Goal: Register for event/course

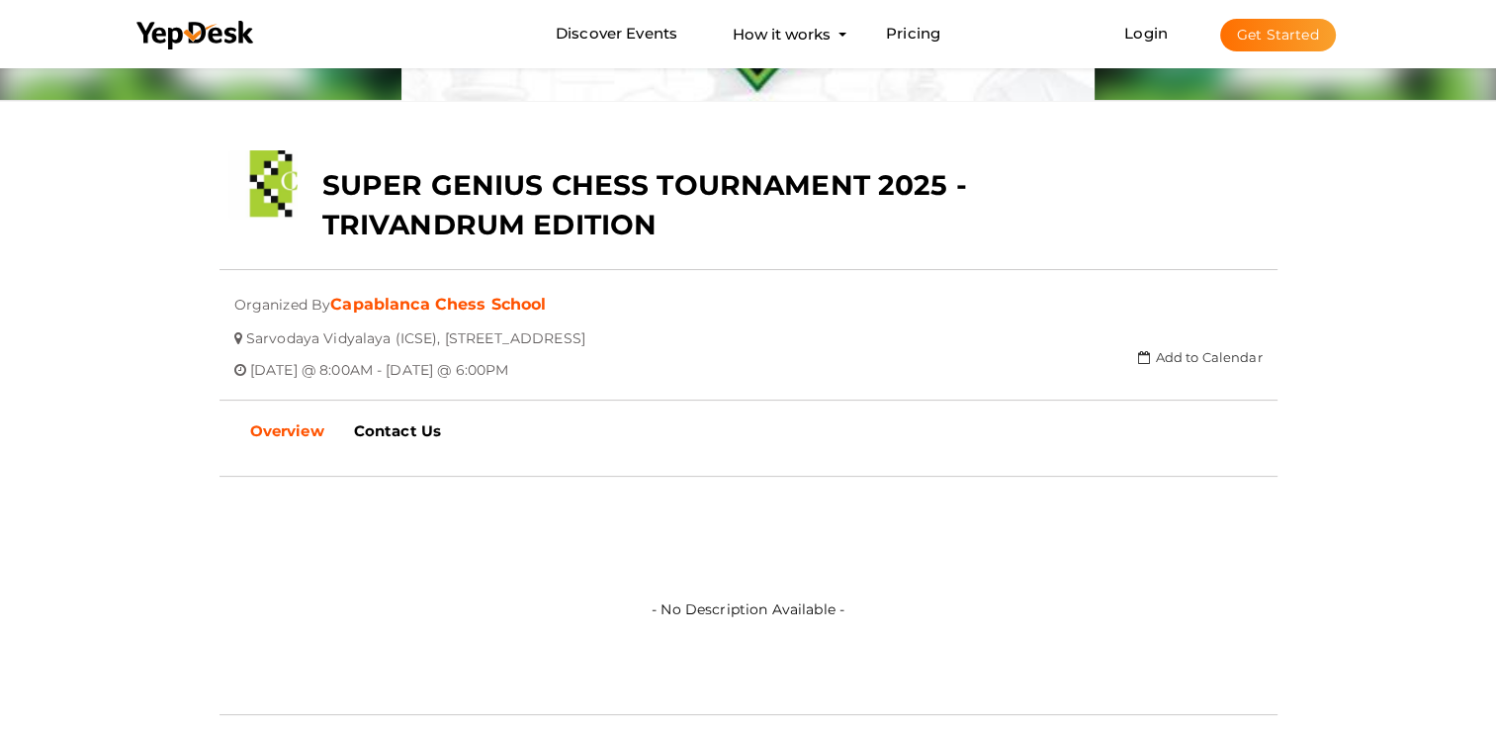
scroll to position [297, 0]
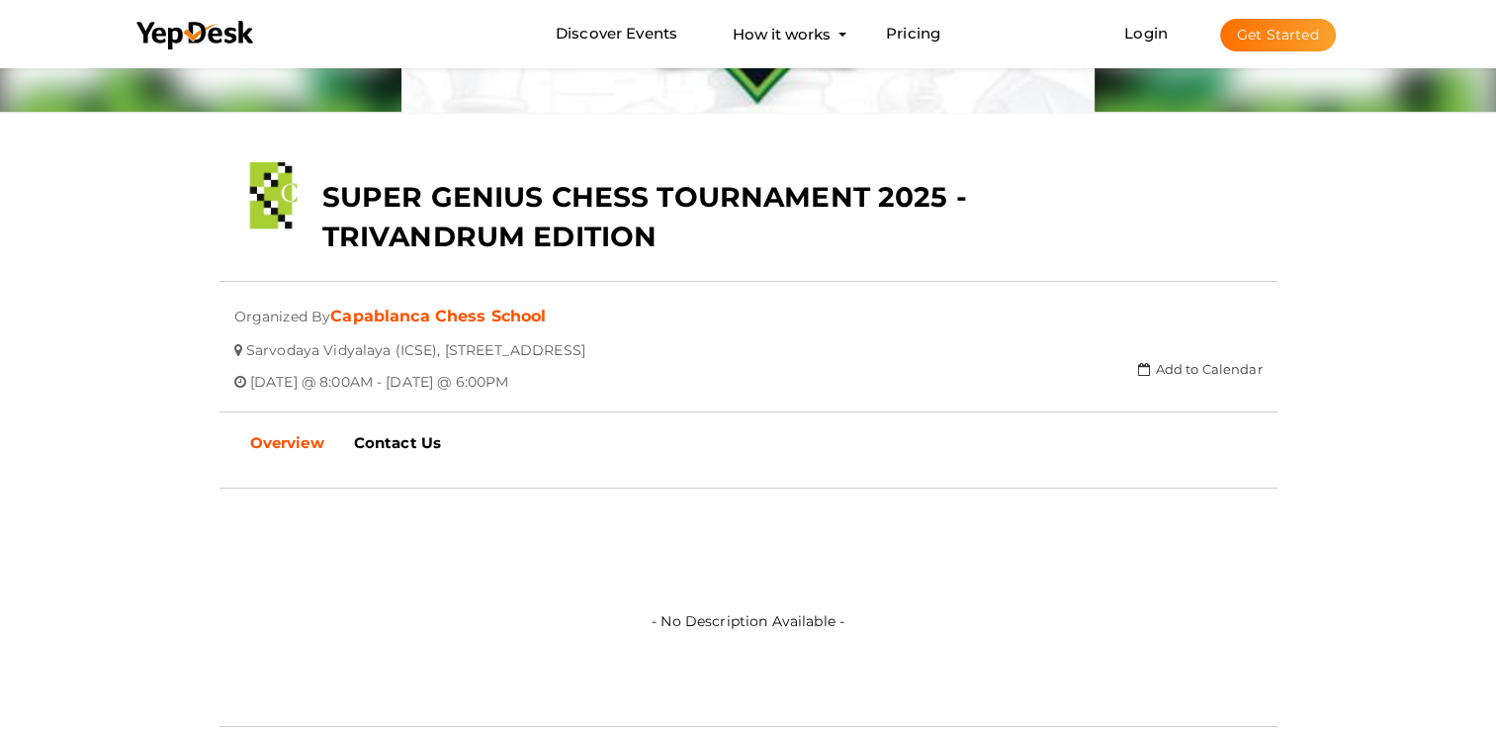
click at [308, 423] on link "Overview" at bounding box center [287, 442] width 104 height 49
click at [298, 433] on b "Overview" at bounding box center [287, 442] width 74 height 19
click at [275, 440] on b "Overview" at bounding box center [287, 442] width 74 height 19
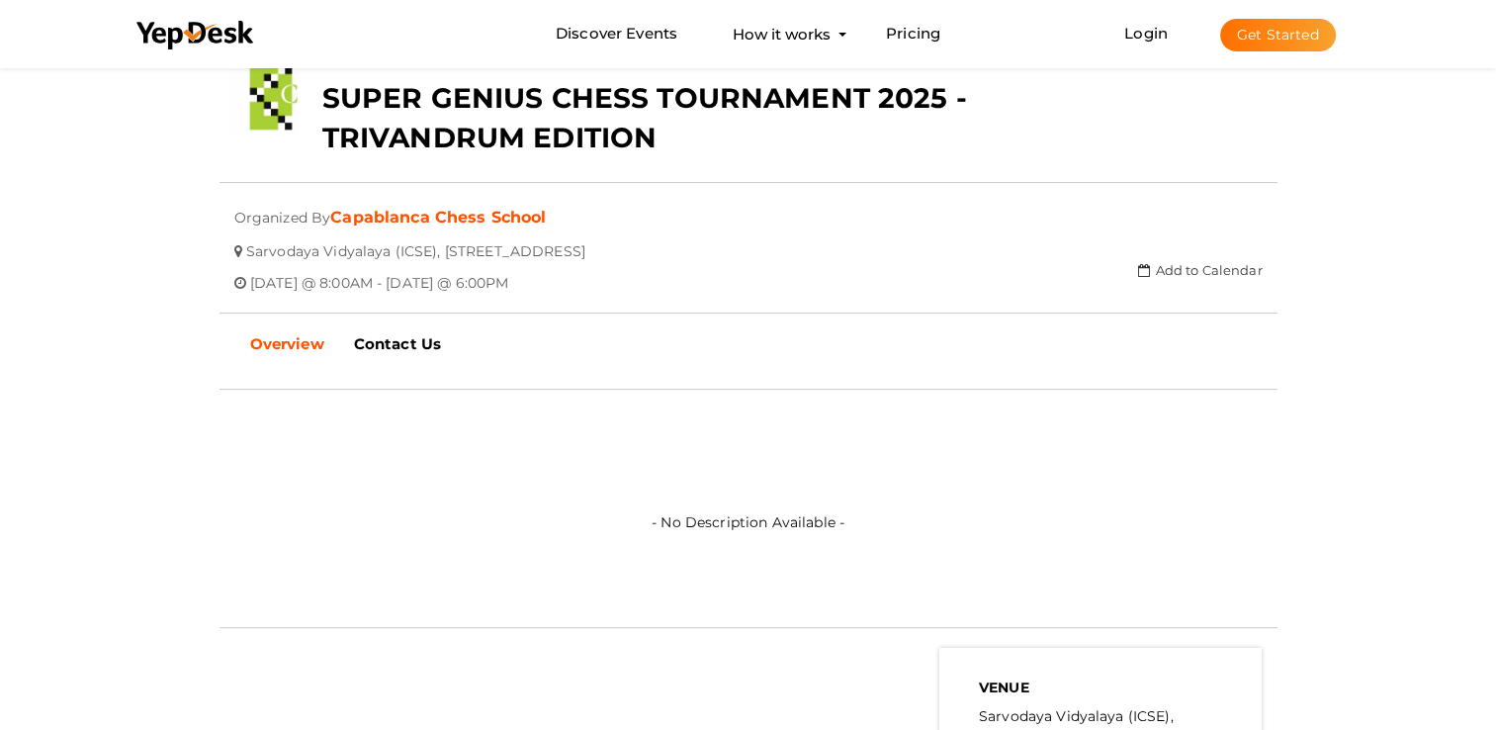
scroll to position [0, 0]
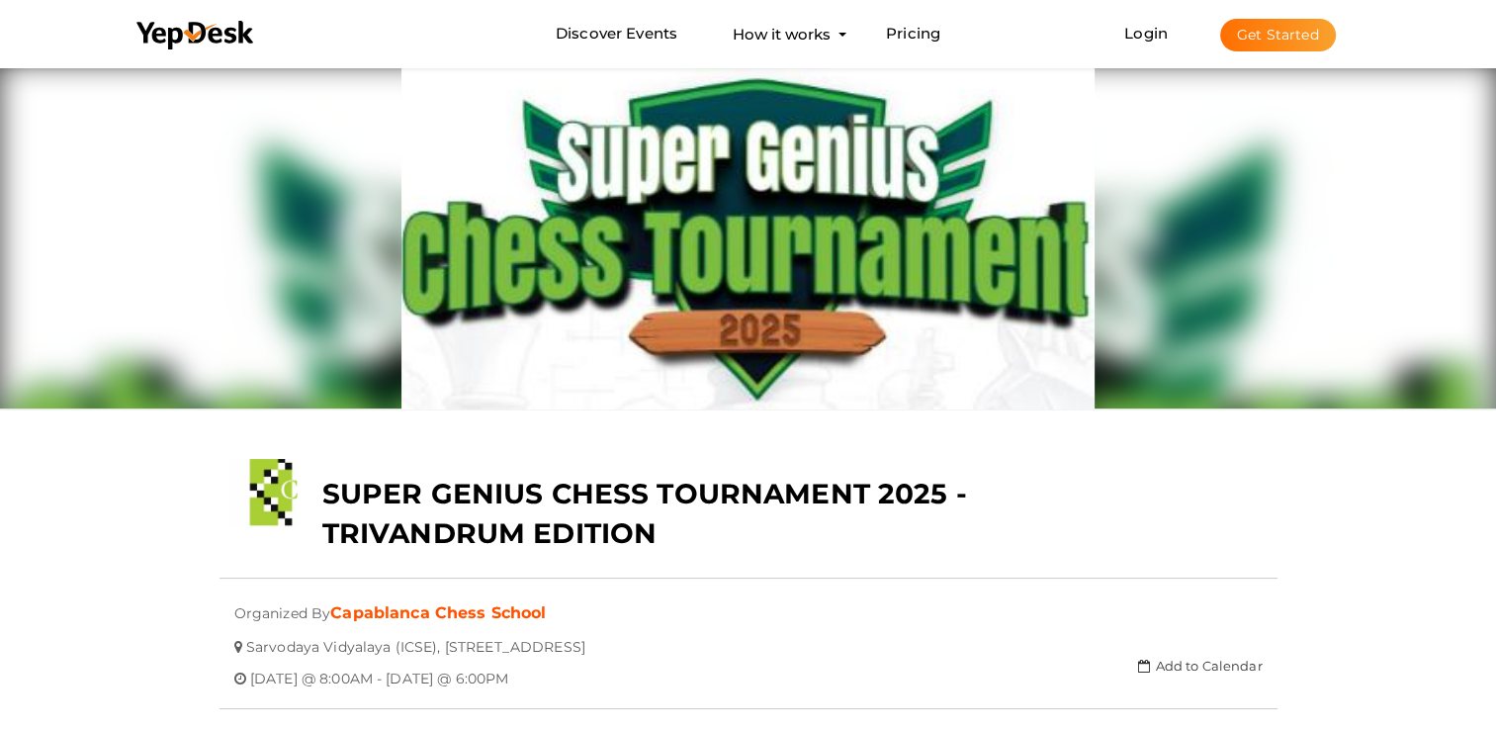
click at [1171, 35] on span "Login Get Started" at bounding box center [1229, 34] width 260 height 15
click at [1150, 37] on link "Login" at bounding box center [1146, 33] width 44 height 19
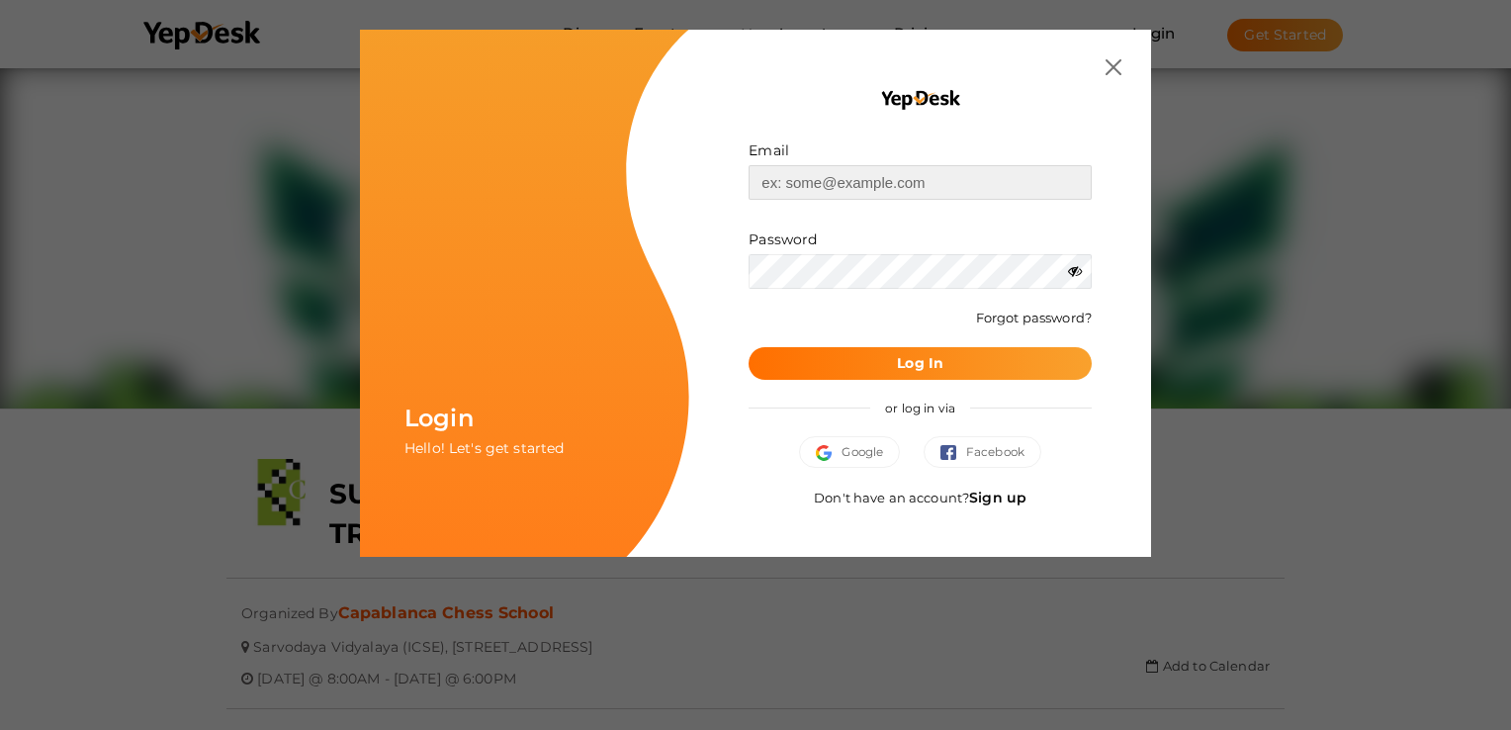
click at [810, 195] on input "text" at bounding box center [919, 182] width 343 height 35
type input "[EMAIL_ADDRESS][DOMAIN_NAME]"
drag, startPoint x: 816, startPoint y: 359, endPoint x: 803, endPoint y: 356, distance: 13.2
click at [815, 359] on button "Log In" at bounding box center [919, 363] width 343 height 33
click at [986, 318] on link "Forgot password?" at bounding box center [1034, 317] width 116 height 16
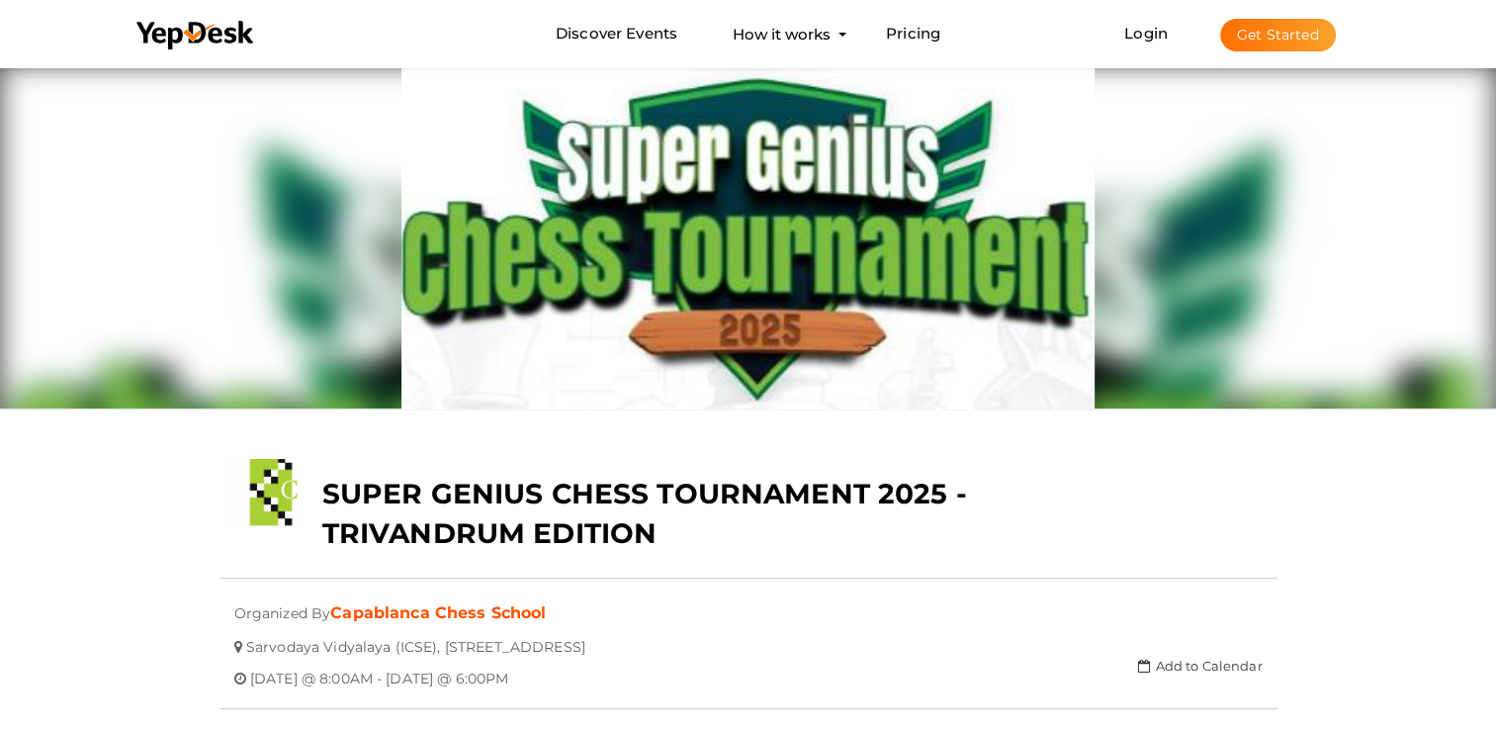
click at [1240, 28] on button "Get Started" at bounding box center [1278, 35] width 116 height 33
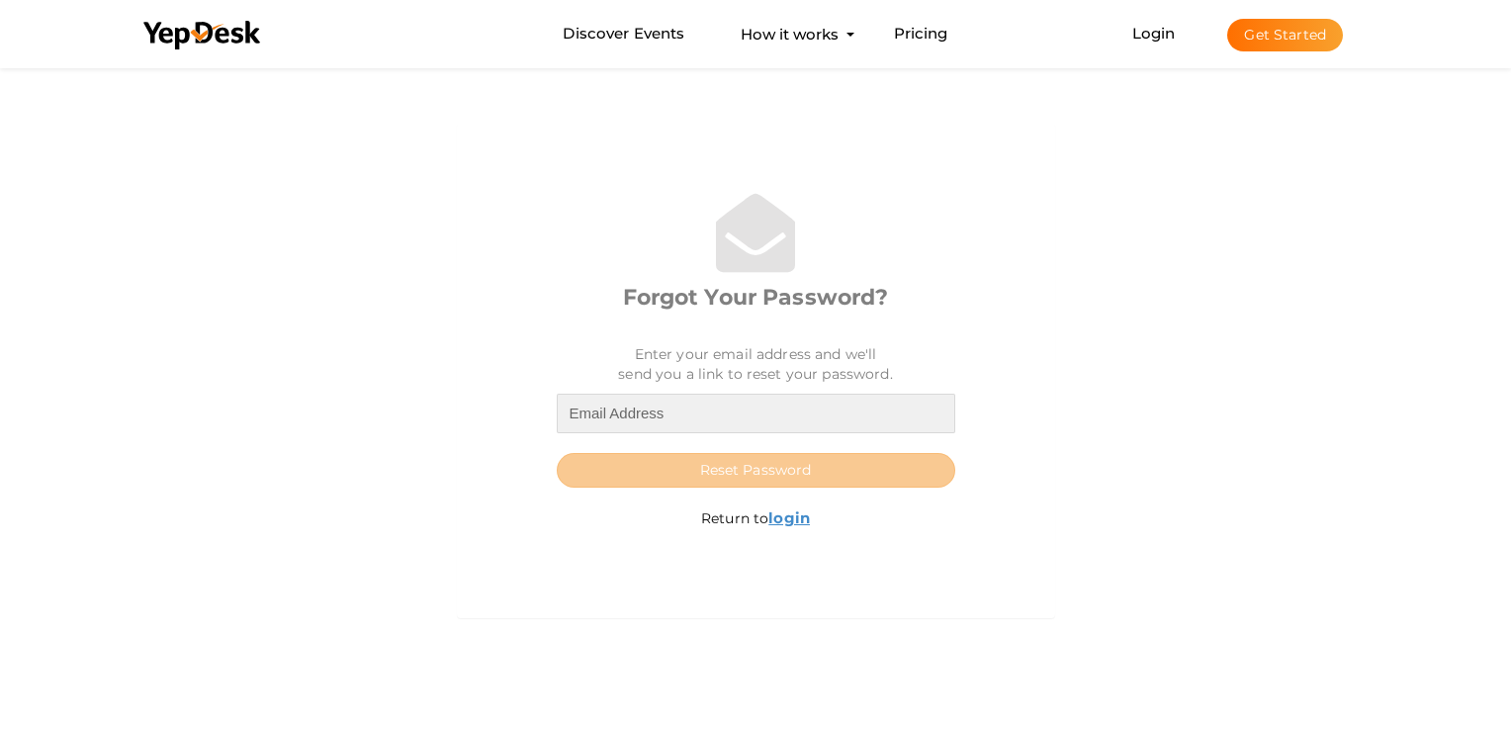
click at [601, 410] on input "email" at bounding box center [756, 414] width 398 height 40
type input "[EMAIL_ADDRESS][DOMAIN_NAME]"
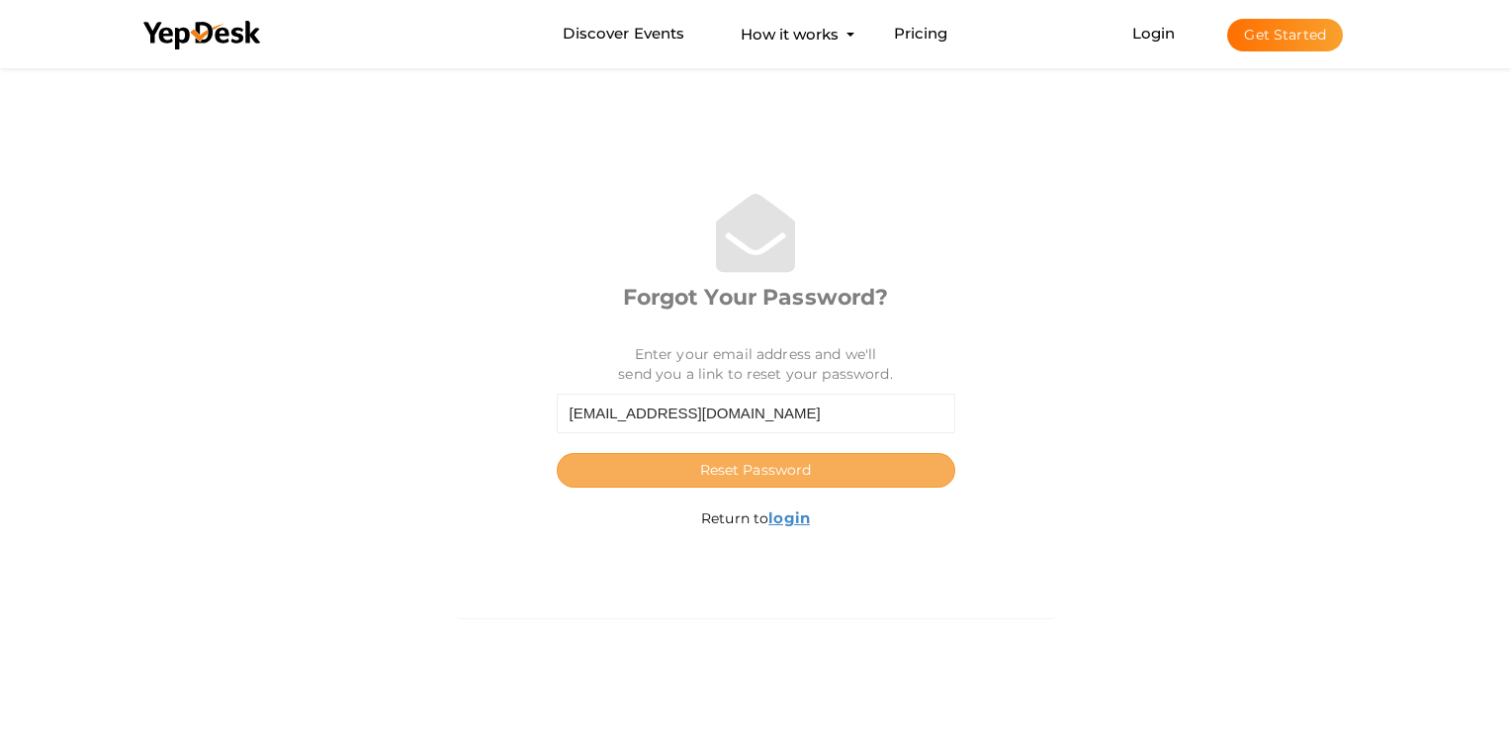
click at [645, 473] on button "Reset Password" at bounding box center [756, 470] width 398 height 35
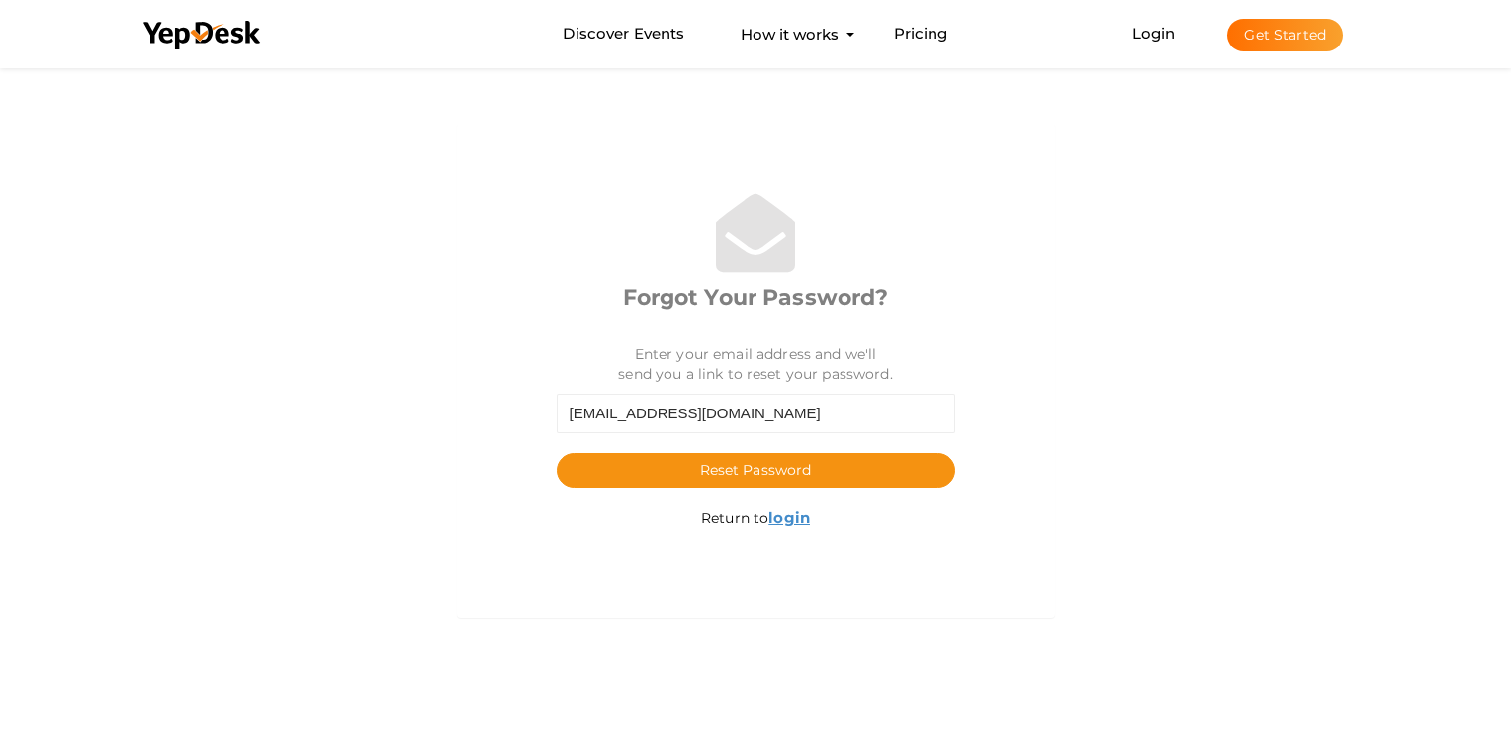
click at [1261, 318] on div "Forgot Your Password? Enter your email address and we'll send you a link to res…" at bounding box center [755, 350] width 1285 height 574
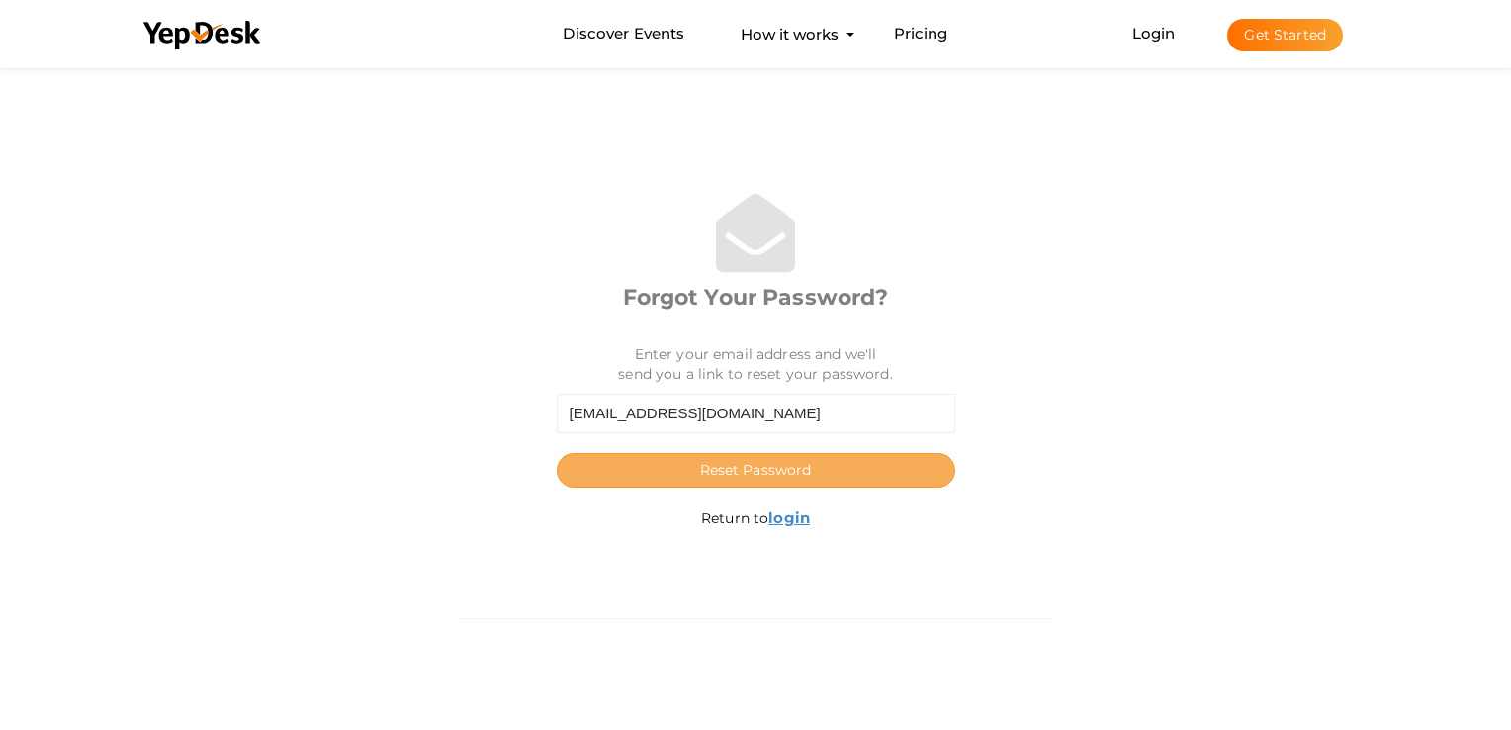
click at [783, 472] on span "Reset Password" at bounding box center [756, 470] width 112 height 18
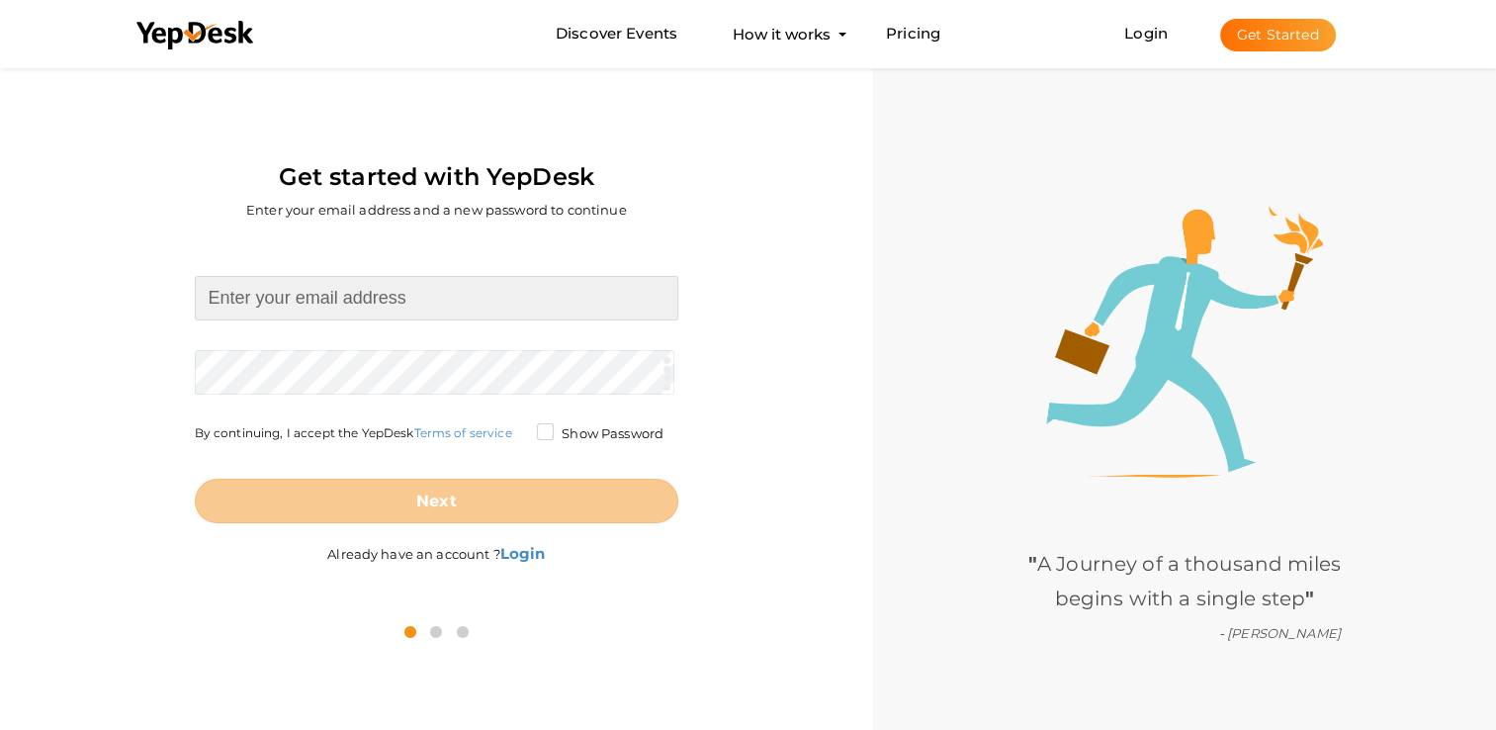
click at [348, 307] on input at bounding box center [436, 298] width 483 height 44
type input "nishasivanandhanccs@gmail.com"
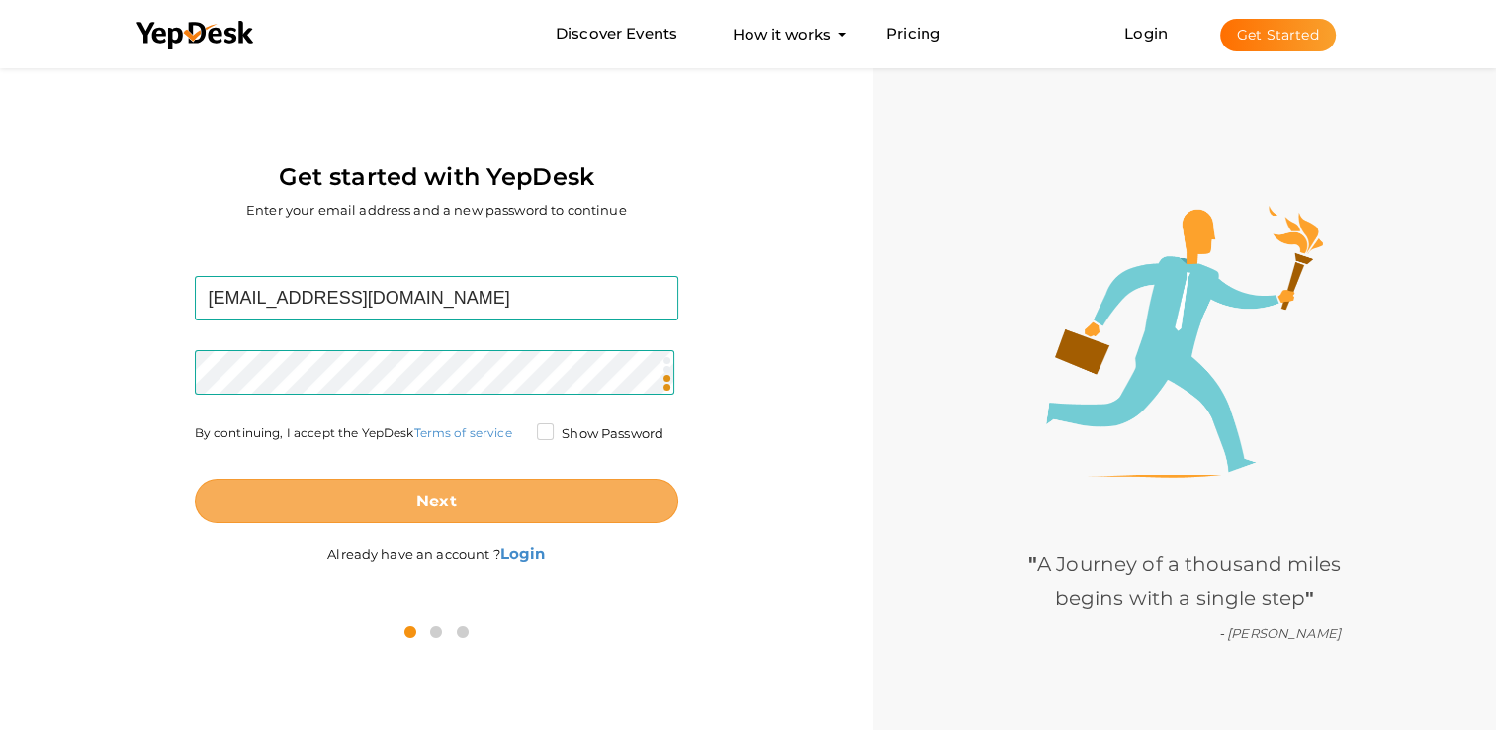
click at [335, 496] on button "Next" at bounding box center [436, 501] width 483 height 44
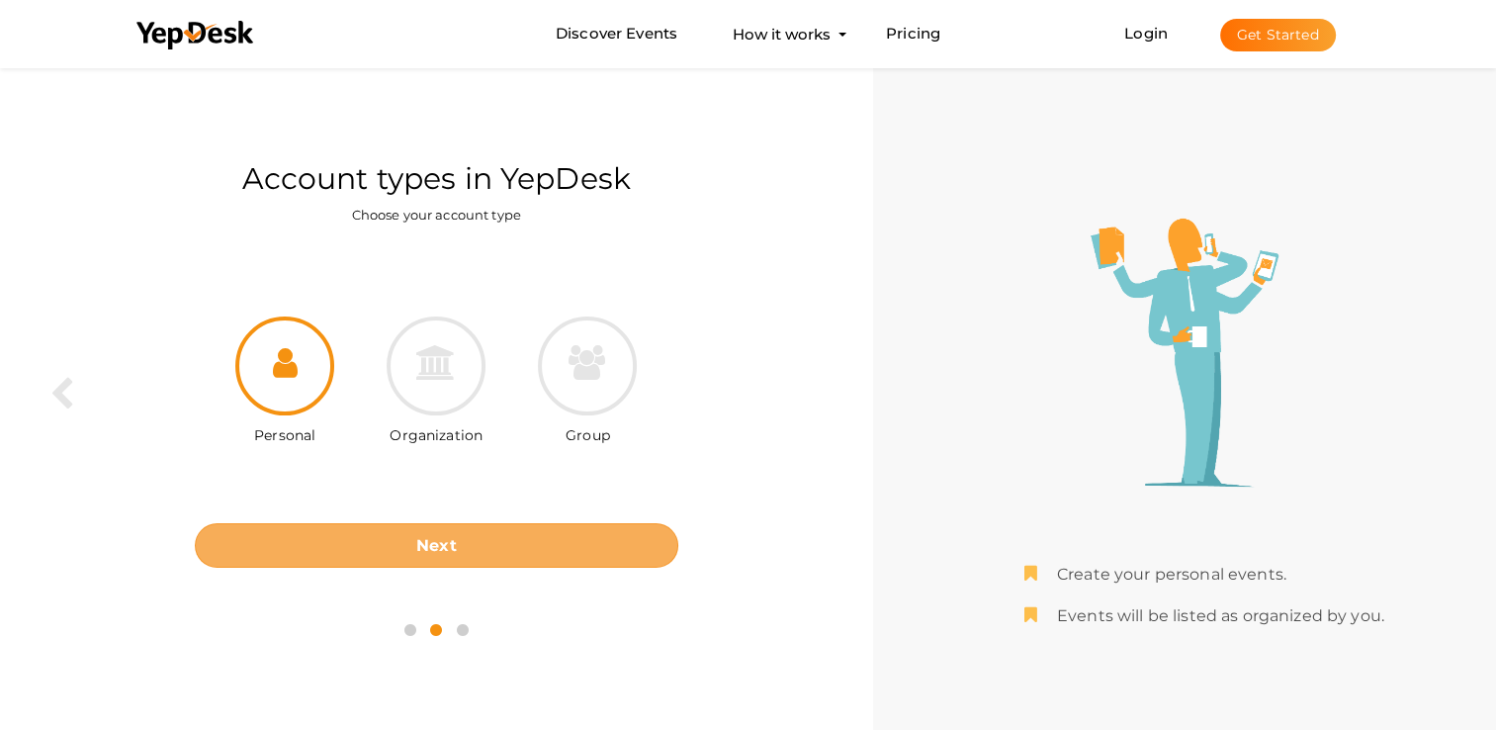
click at [380, 533] on button "Next" at bounding box center [436, 545] width 483 height 44
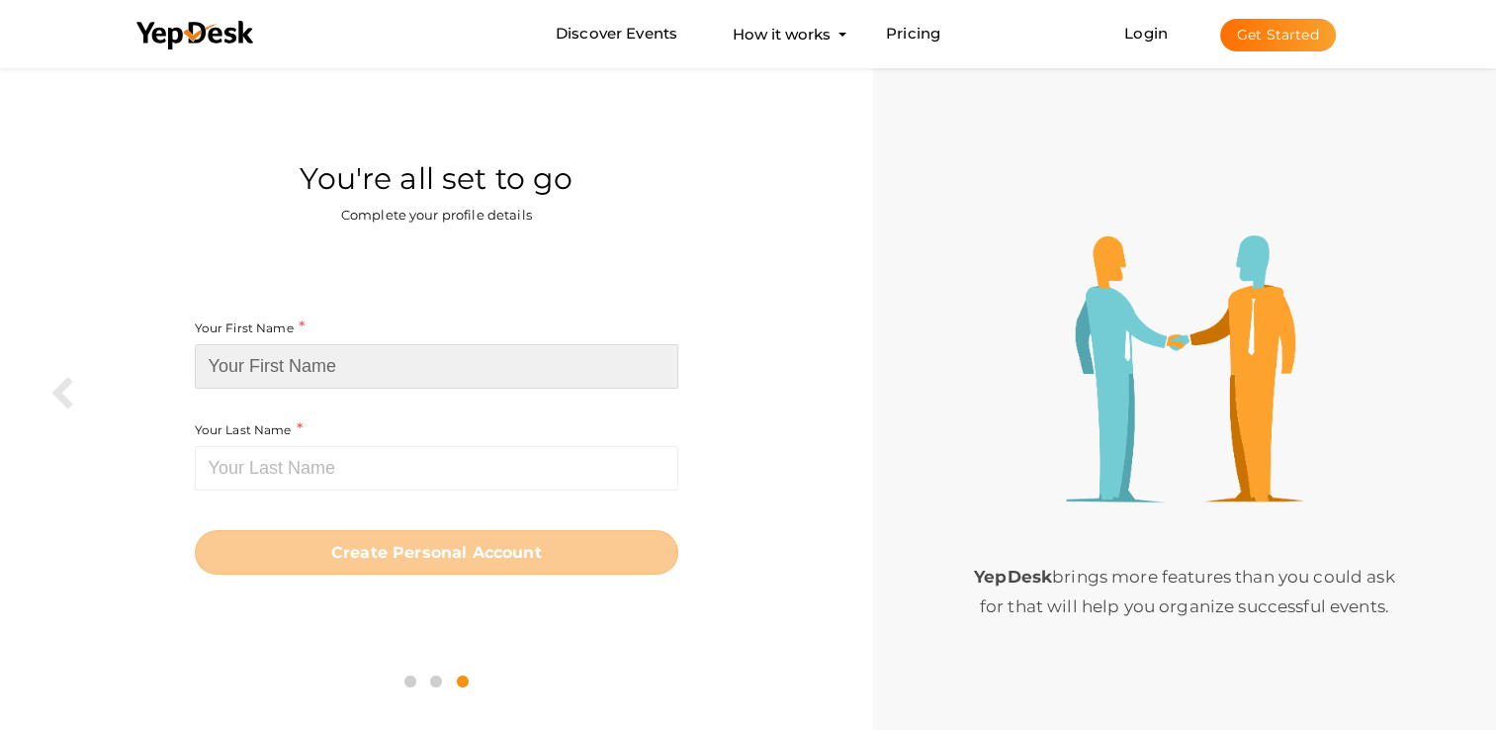
click at [340, 361] on input at bounding box center [436, 366] width 483 height 44
type input "Nisha"
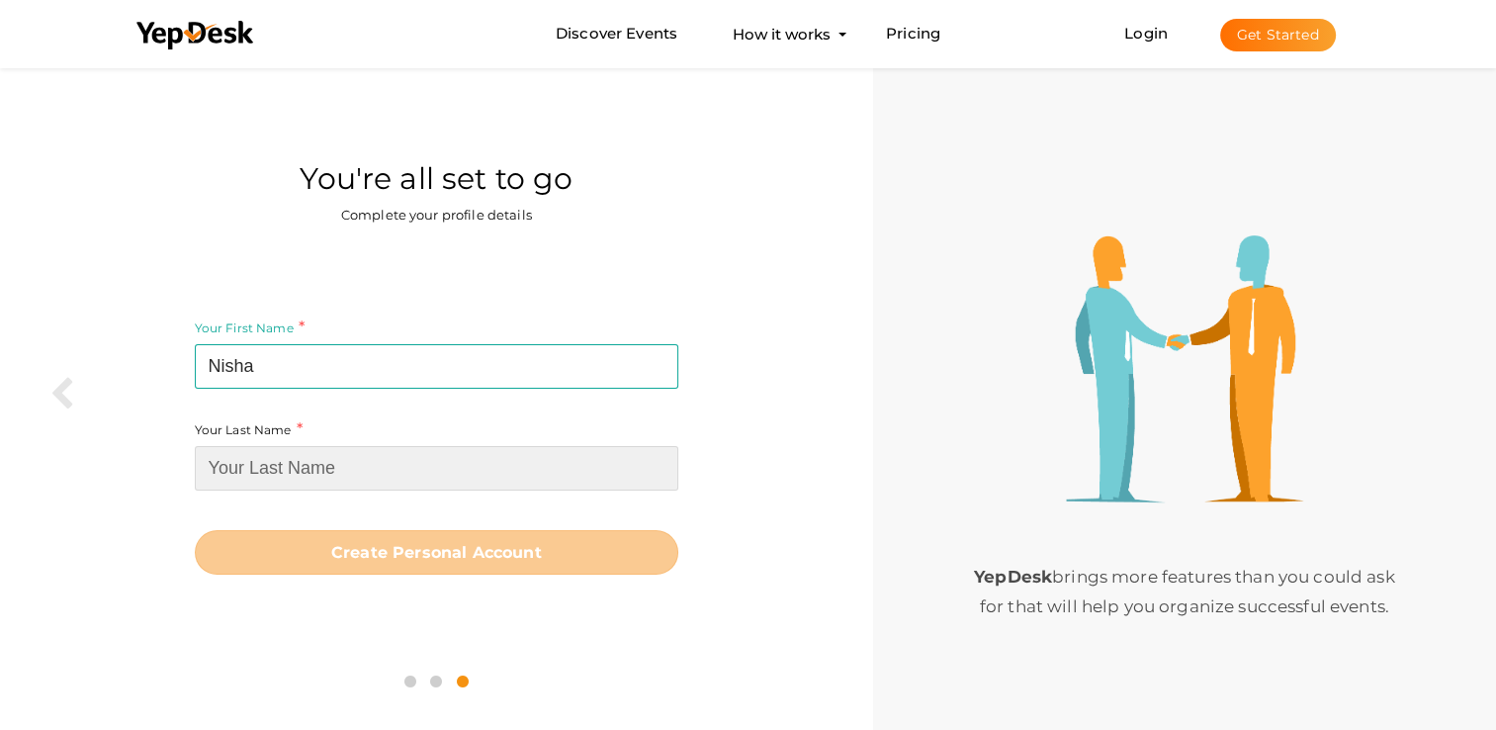
click at [223, 471] on input at bounding box center [436, 468] width 483 height 44
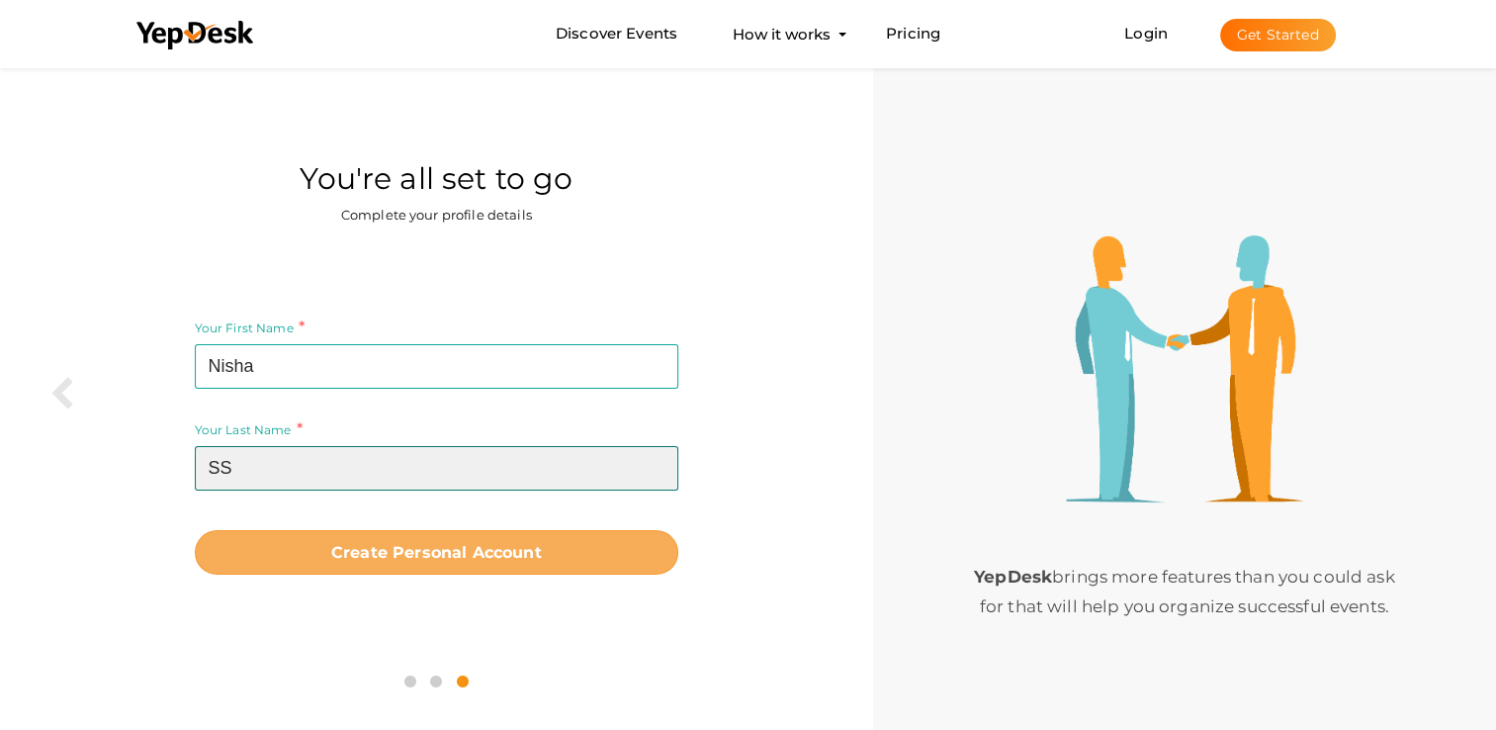
type input "SS"
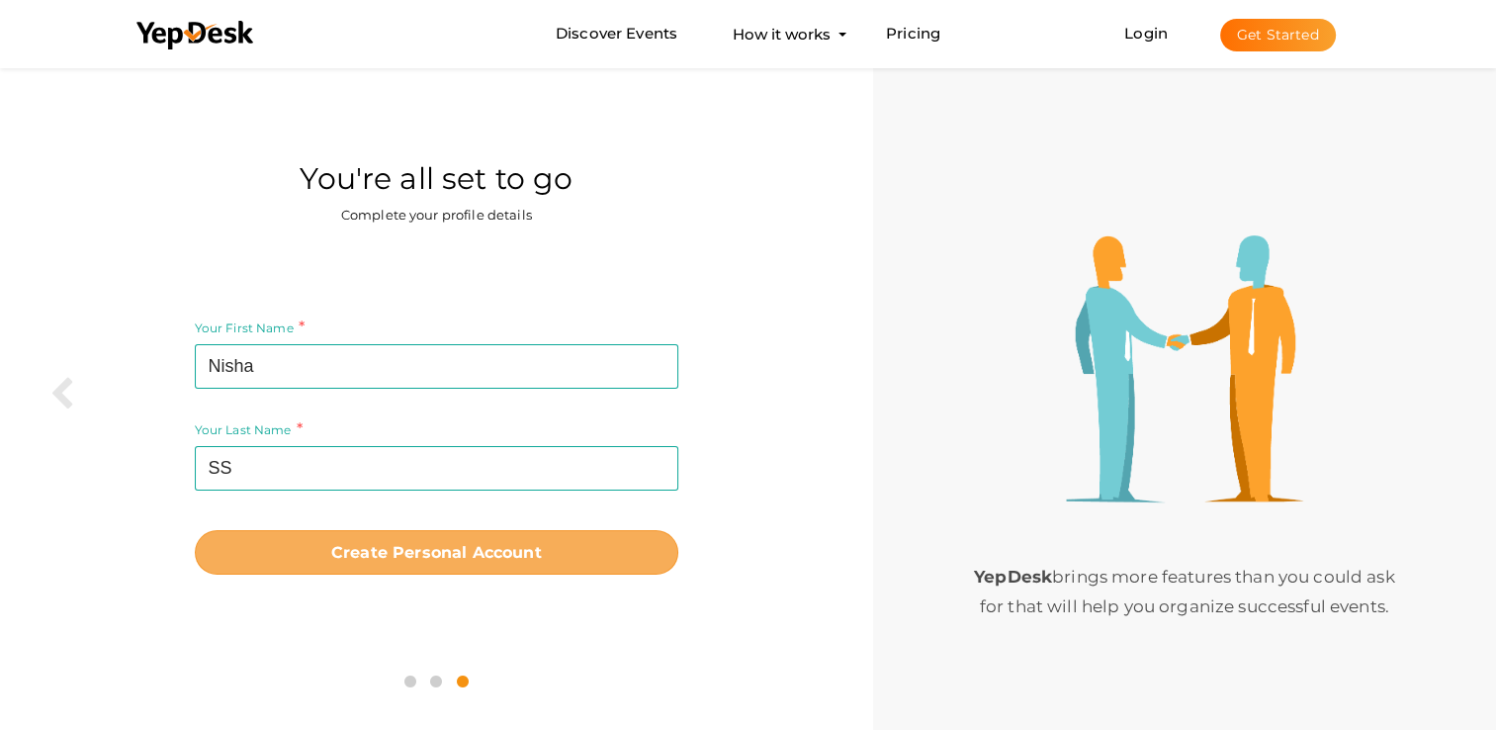
click at [301, 549] on button "Create Personal Account" at bounding box center [436, 552] width 483 height 44
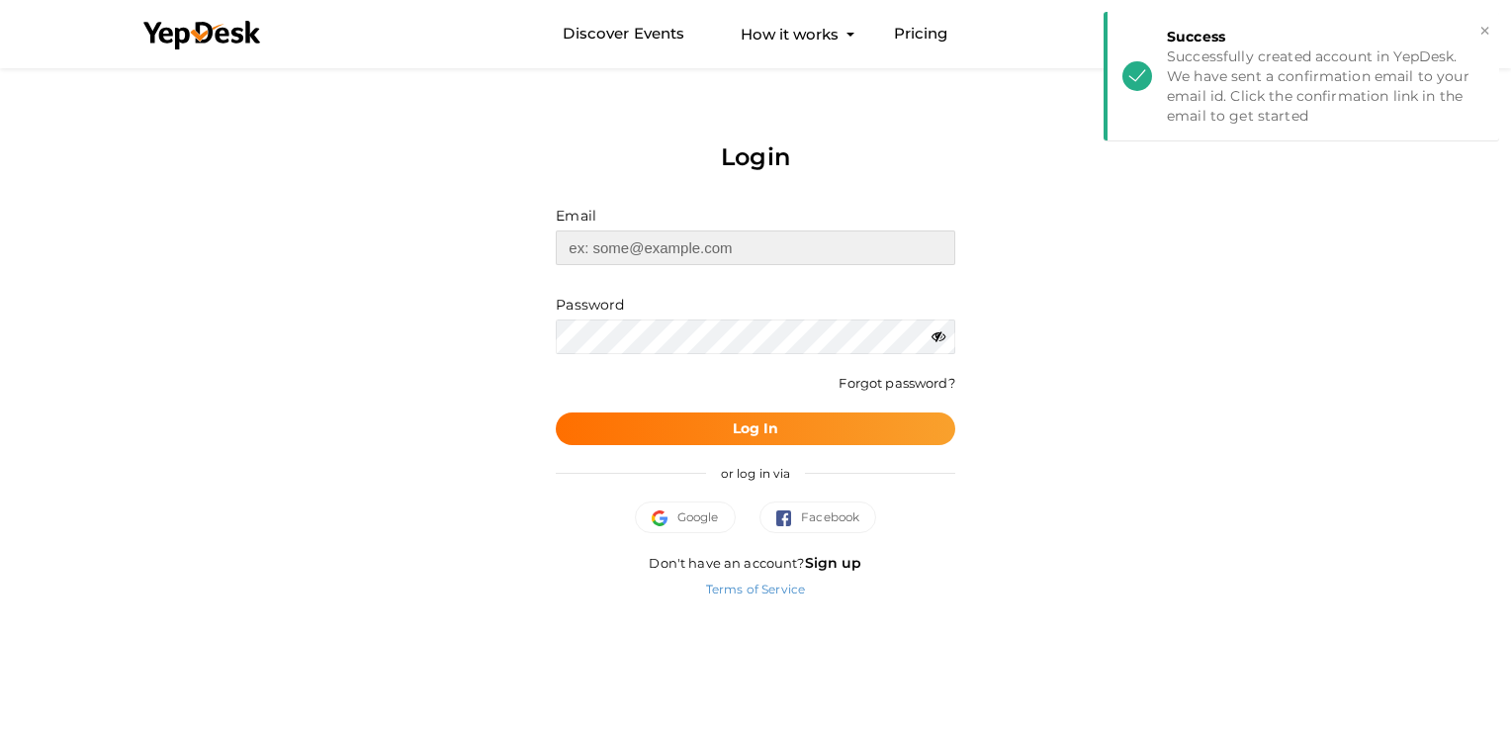
click at [617, 257] on input "text" at bounding box center [755, 247] width 398 height 35
type input "[EMAIL_ADDRESS][DOMAIN_NAME]"
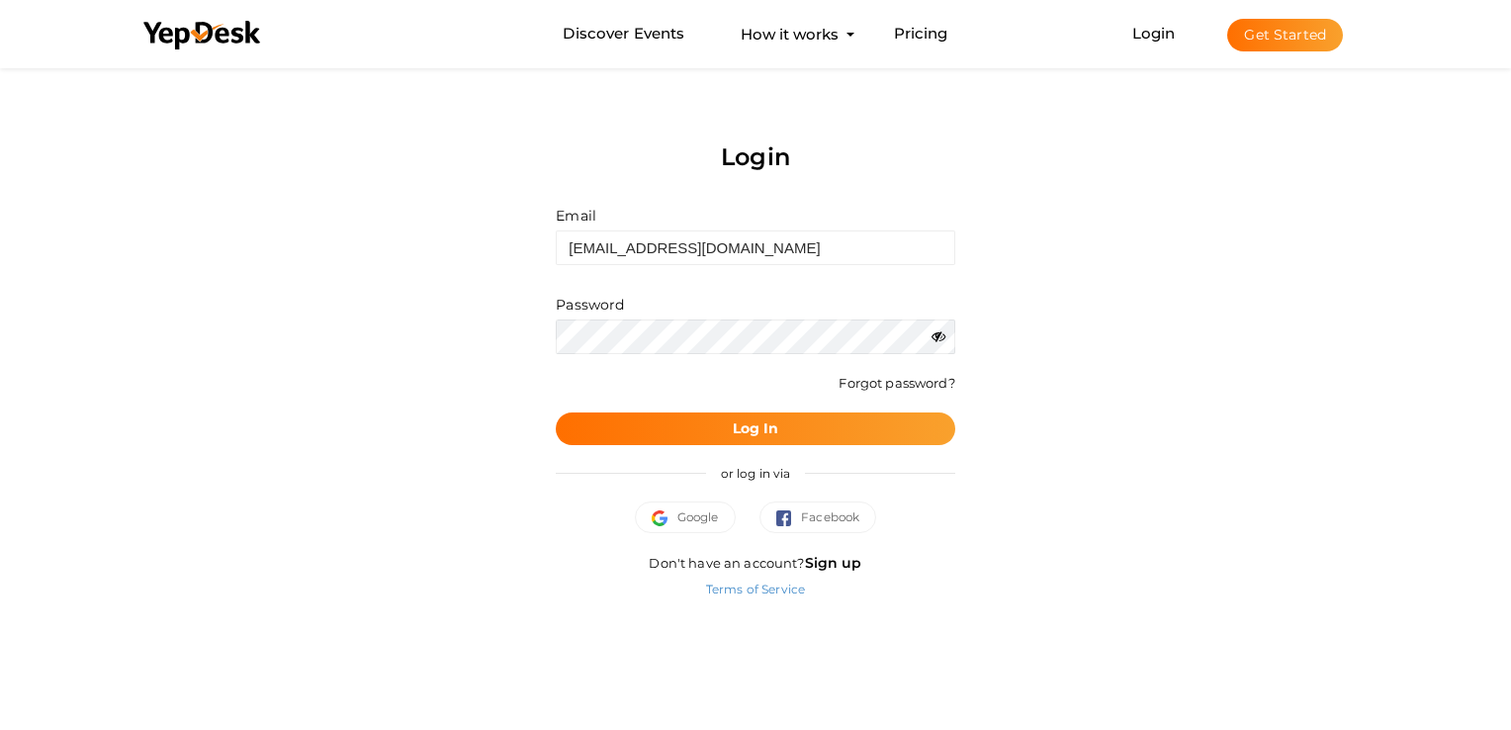
click at [747, 400] on div "Wrong Credentials Forgot password?" at bounding box center [755, 393] width 398 height 39
click at [740, 420] on b "Log In" at bounding box center [756, 428] width 46 height 18
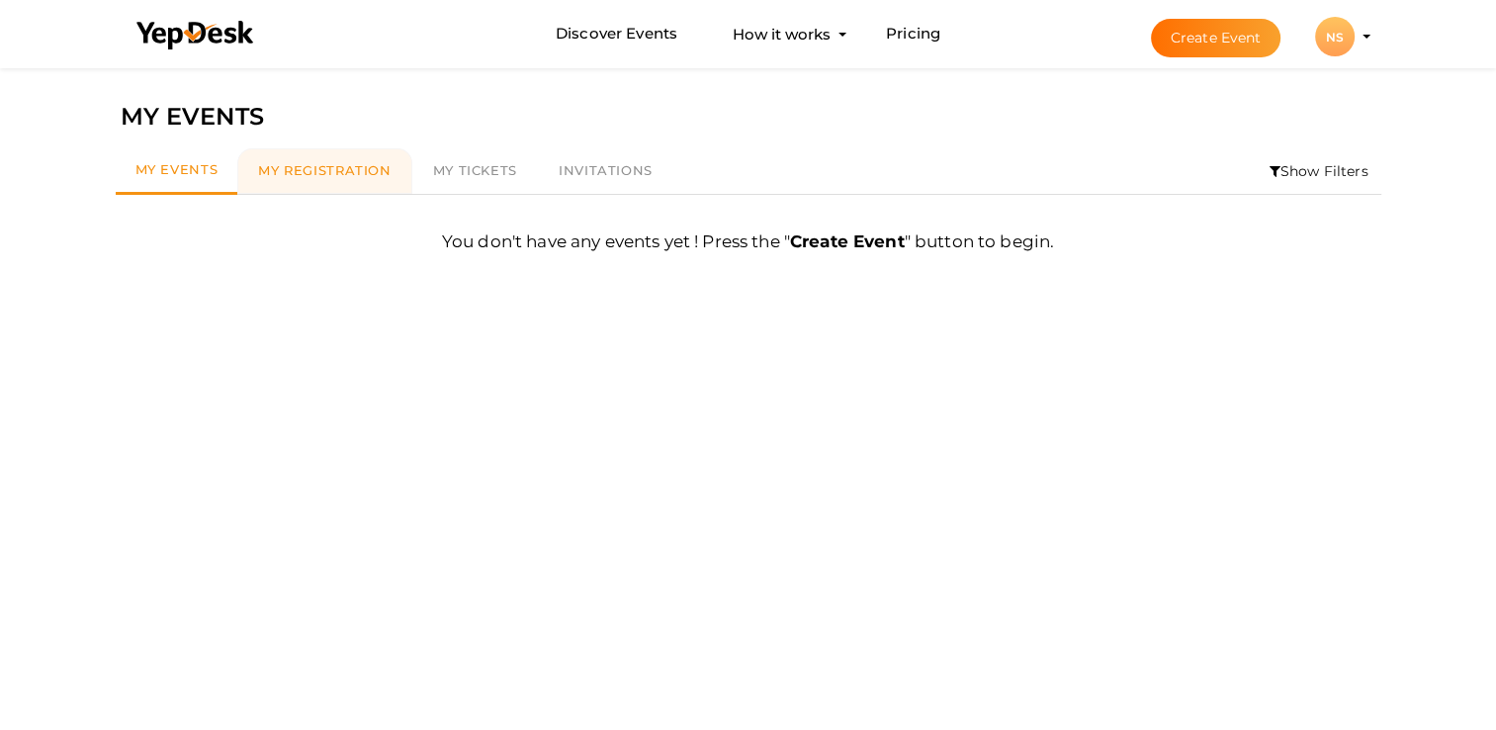
click at [352, 180] on link "My Registration" at bounding box center [324, 170] width 174 height 45
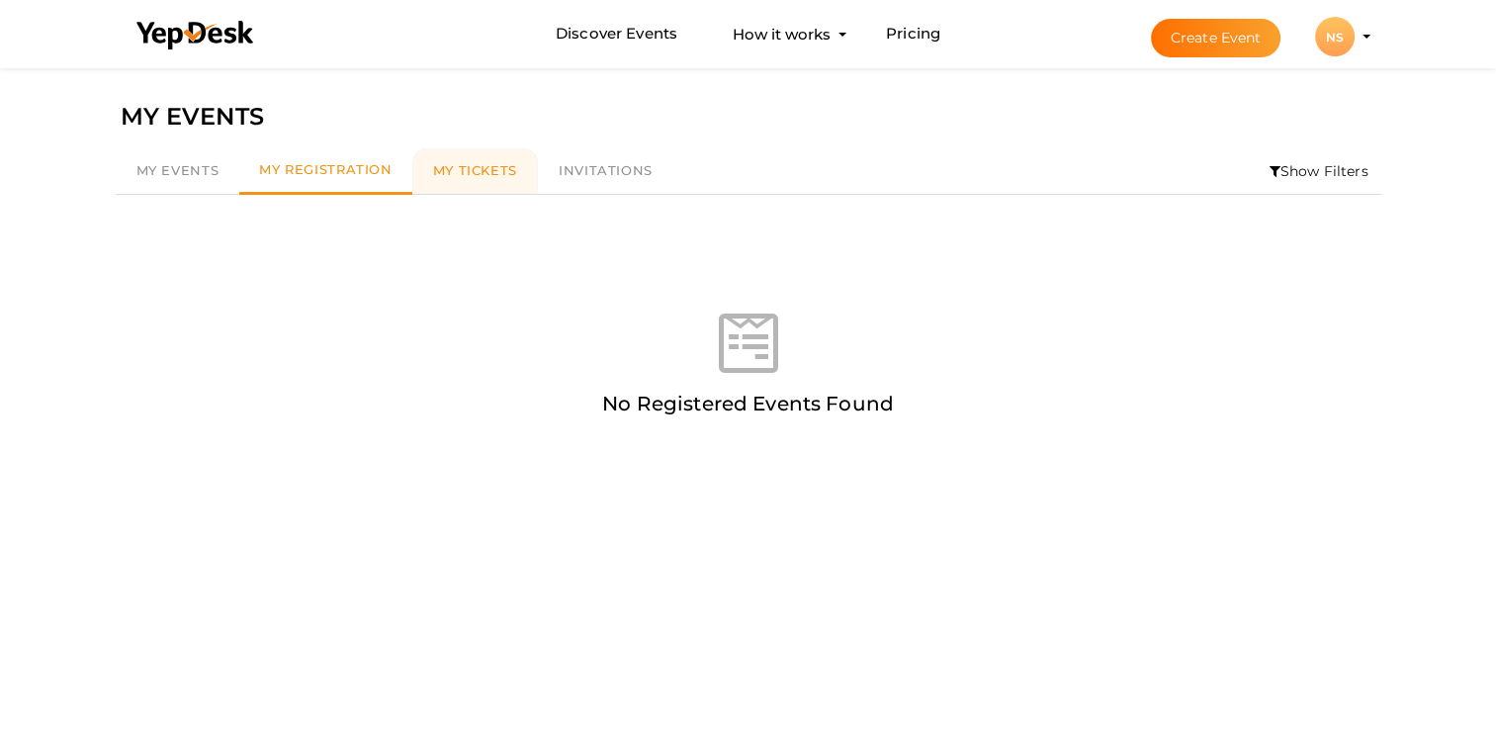
click at [498, 168] on span "My Tickets" at bounding box center [475, 170] width 84 height 16
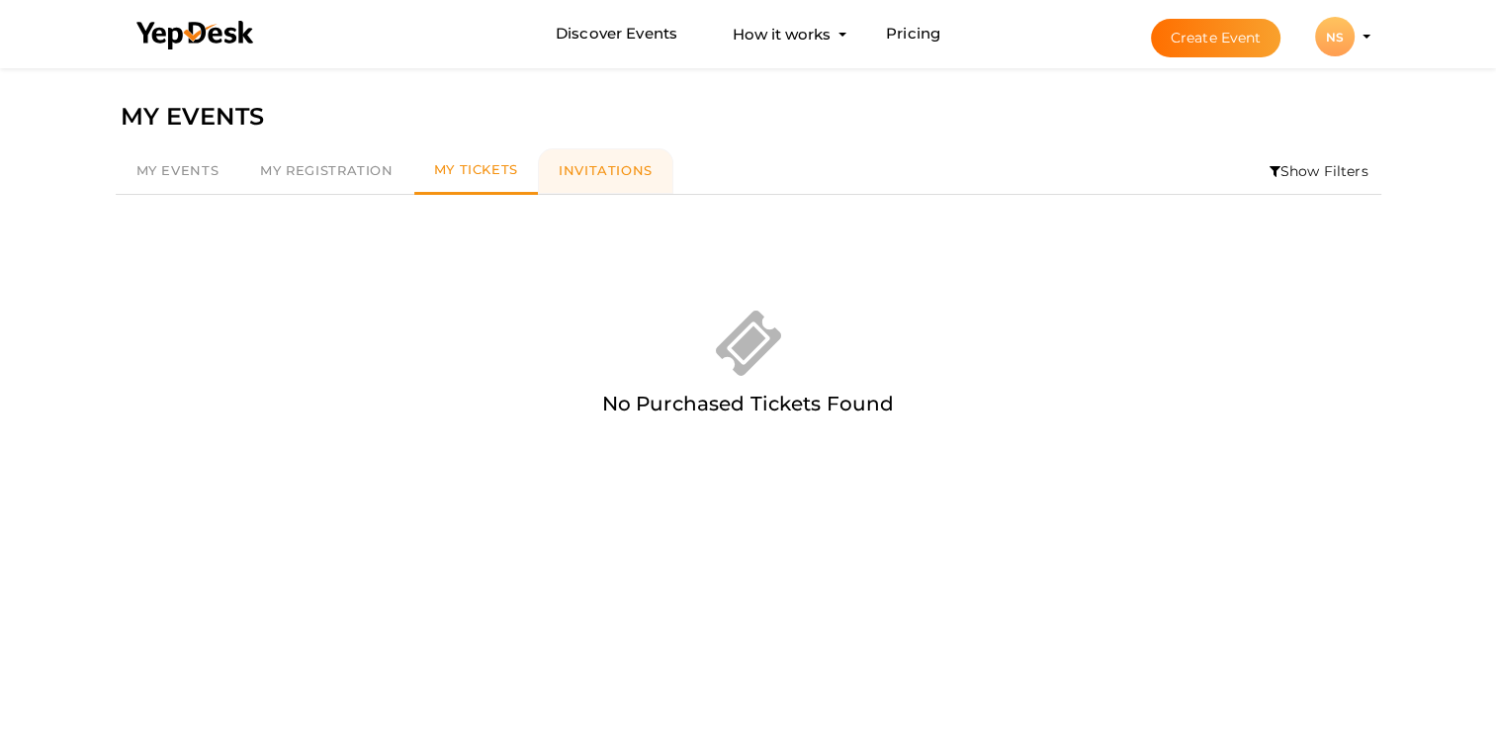
click at [574, 172] on span "Invitations" at bounding box center [606, 170] width 94 height 16
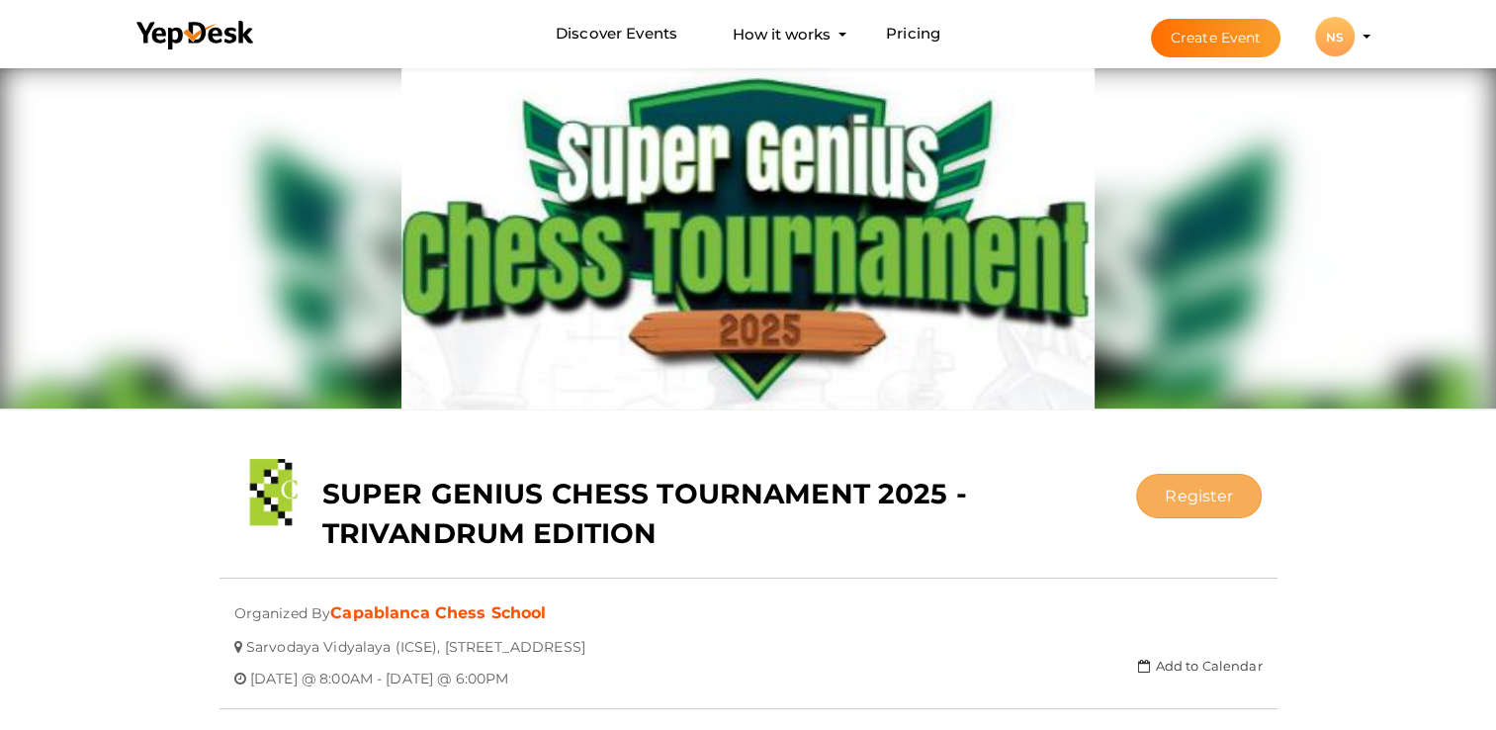
click at [1167, 493] on button "Register" at bounding box center [1199, 496] width 126 height 44
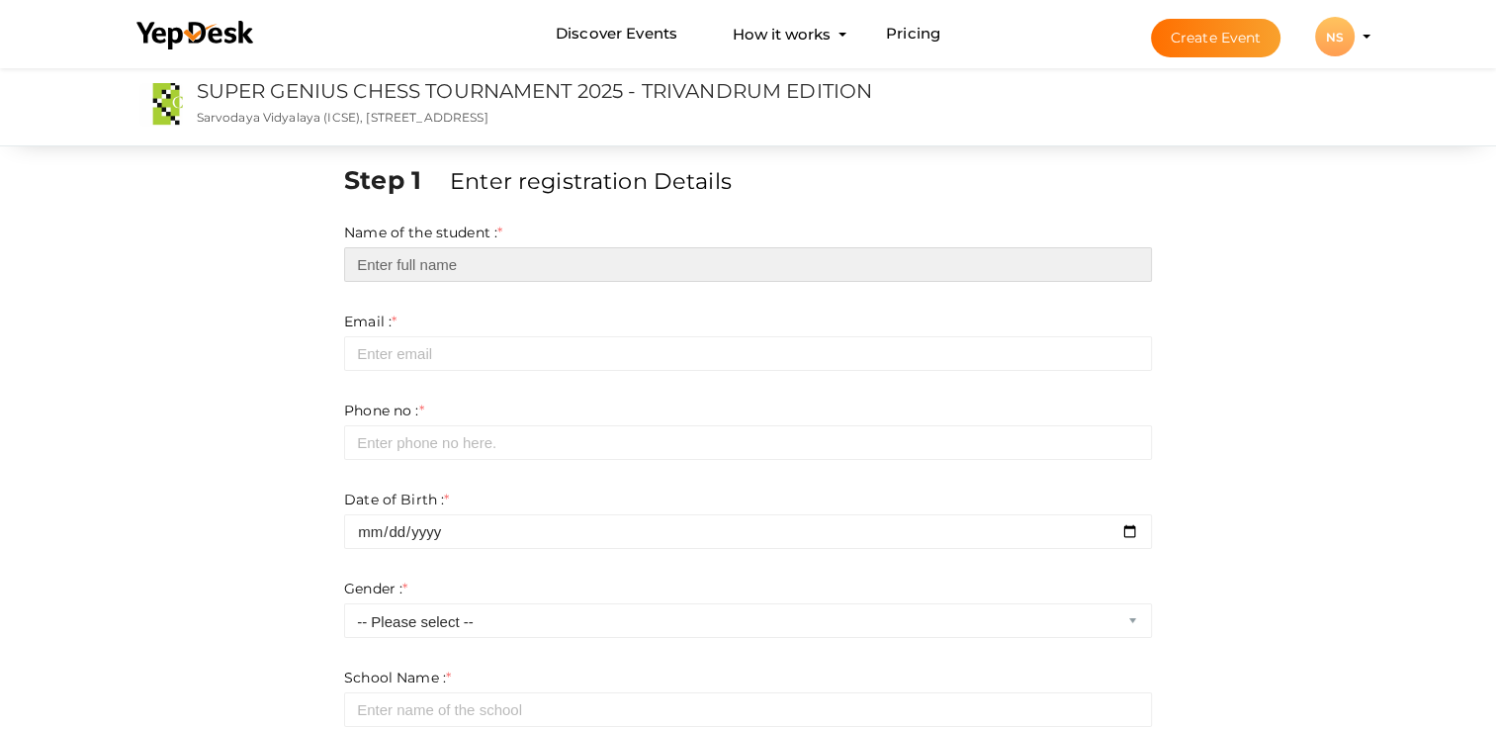
click at [468, 267] on input "text" at bounding box center [748, 264] width 808 height 35
type input "B"
type input "Nisha"
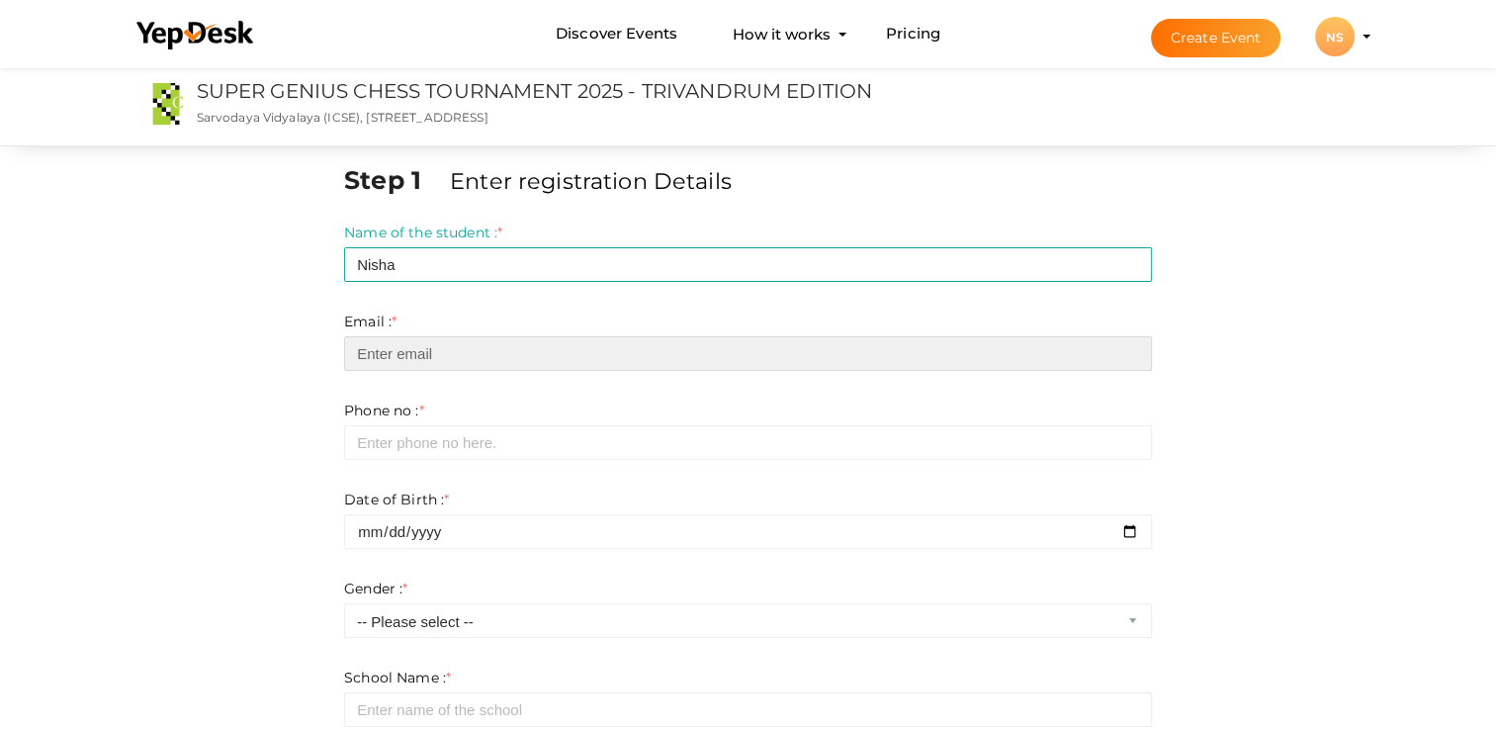
click at [482, 355] on input "email" at bounding box center [748, 353] width 808 height 35
type input "[EMAIL_ADDRESS][DOMAIN_NAME]"
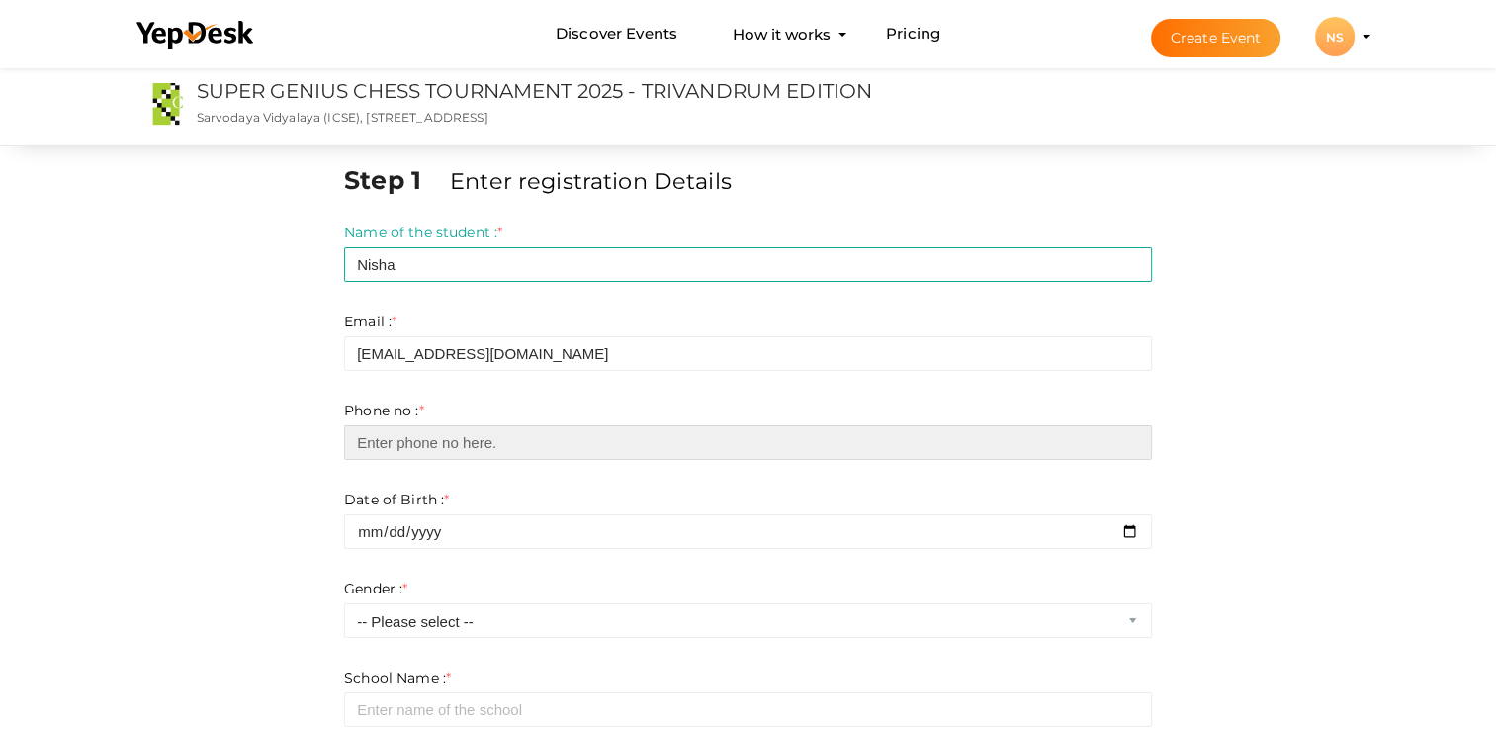
type input "06282488821"
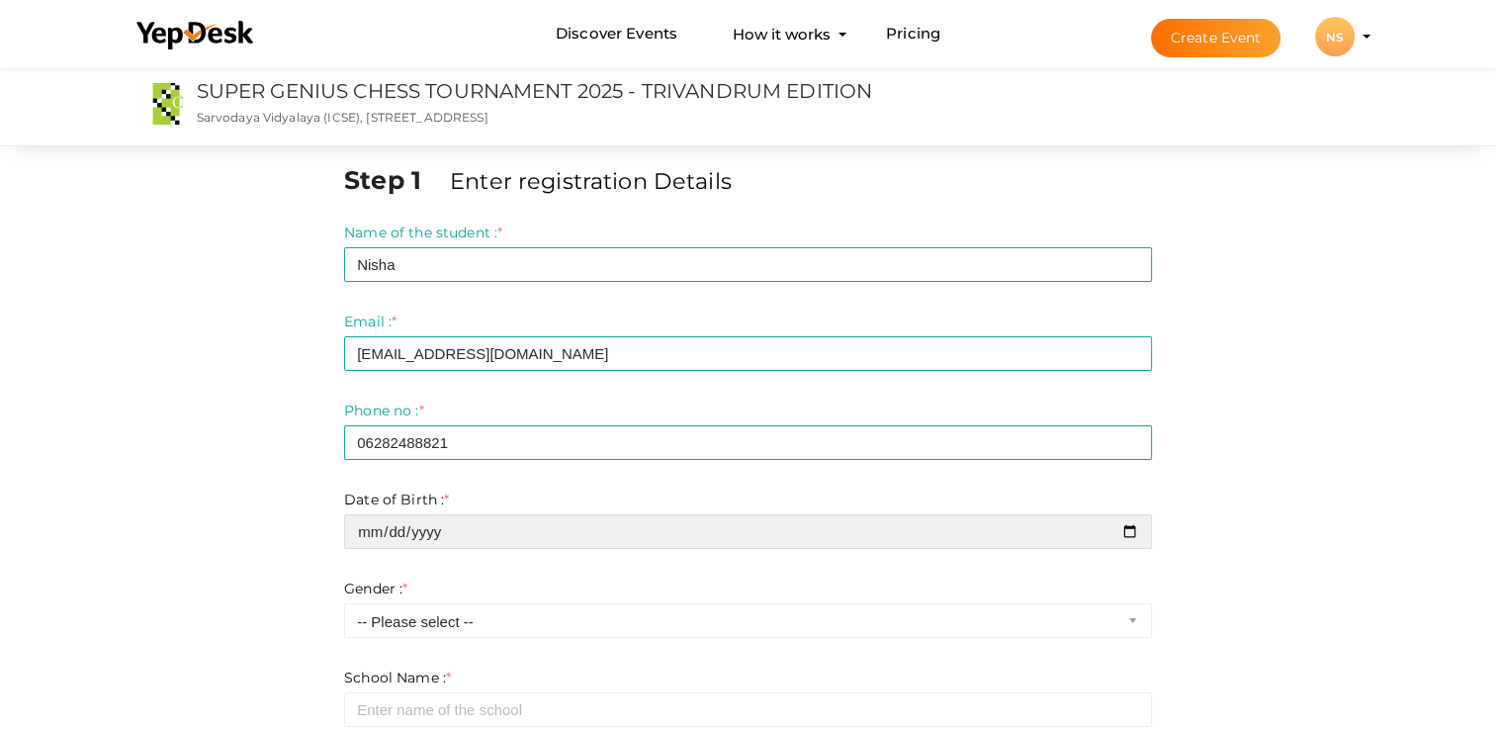
click at [438, 540] on input "date" at bounding box center [748, 531] width 808 height 35
click at [1133, 522] on input "date" at bounding box center [748, 531] width 808 height 35
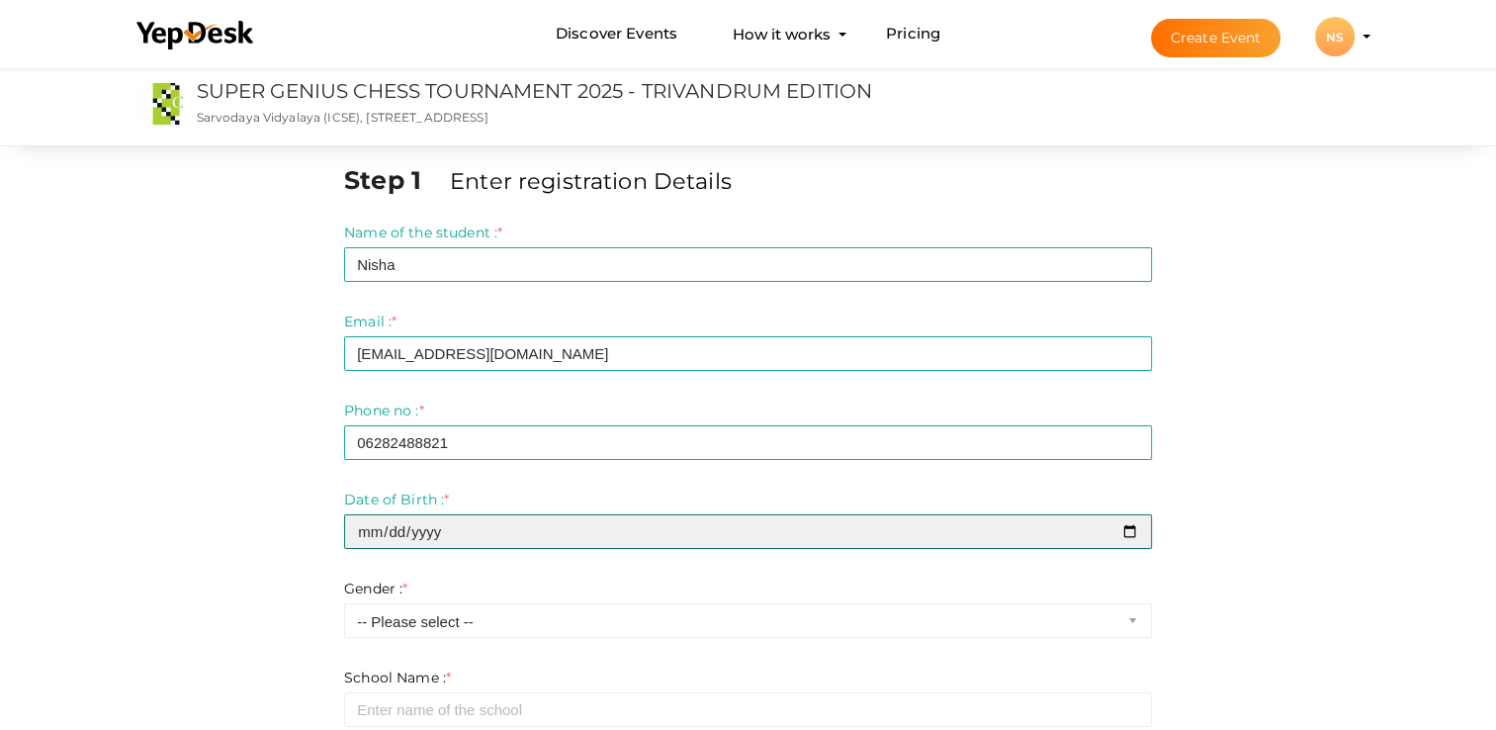
type input "2024-01-09"
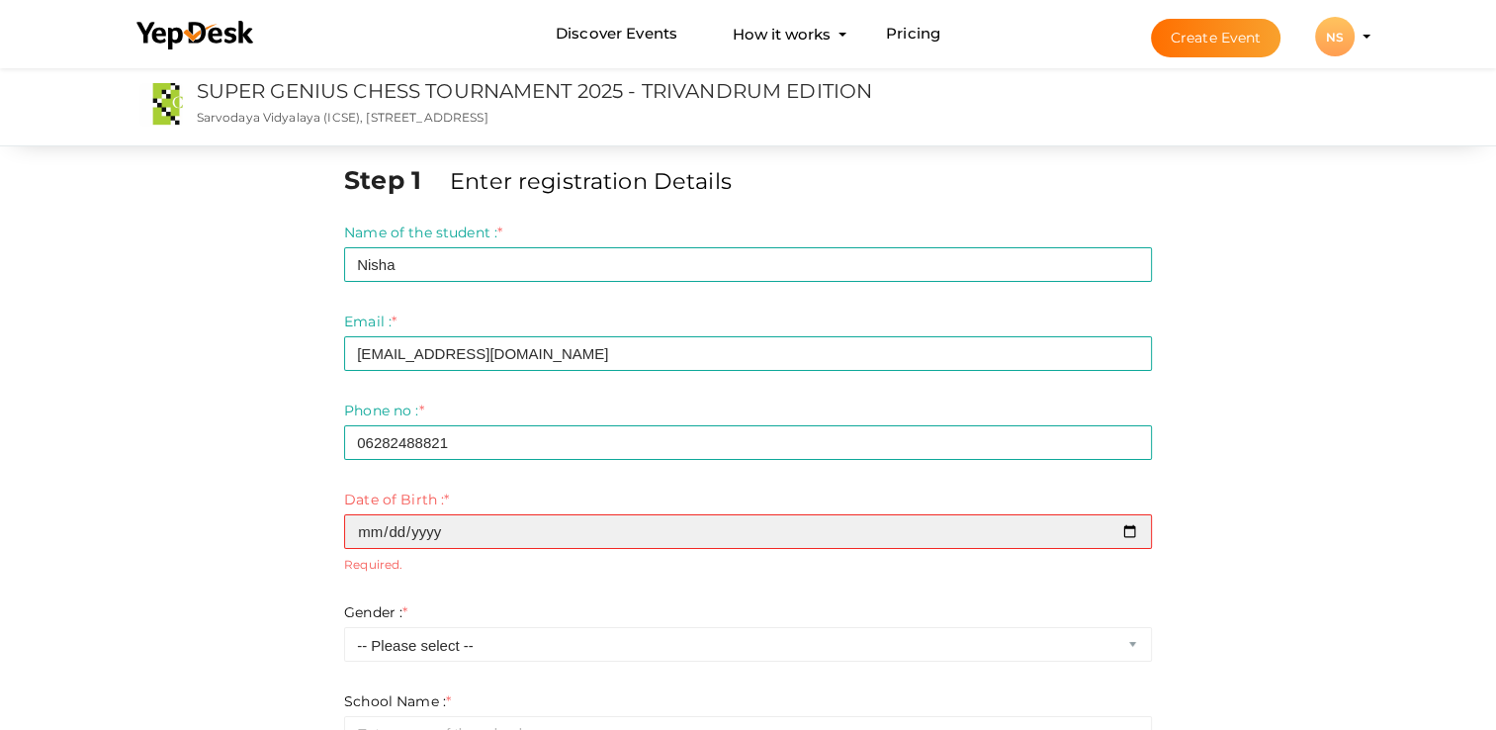
click at [467, 544] on input "date" at bounding box center [748, 531] width 808 height 35
click at [1147, 532] on input "date" at bounding box center [748, 531] width 808 height 35
click at [1139, 531] on input "date" at bounding box center [748, 531] width 808 height 35
click at [1132, 531] on input "date" at bounding box center [748, 531] width 808 height 35
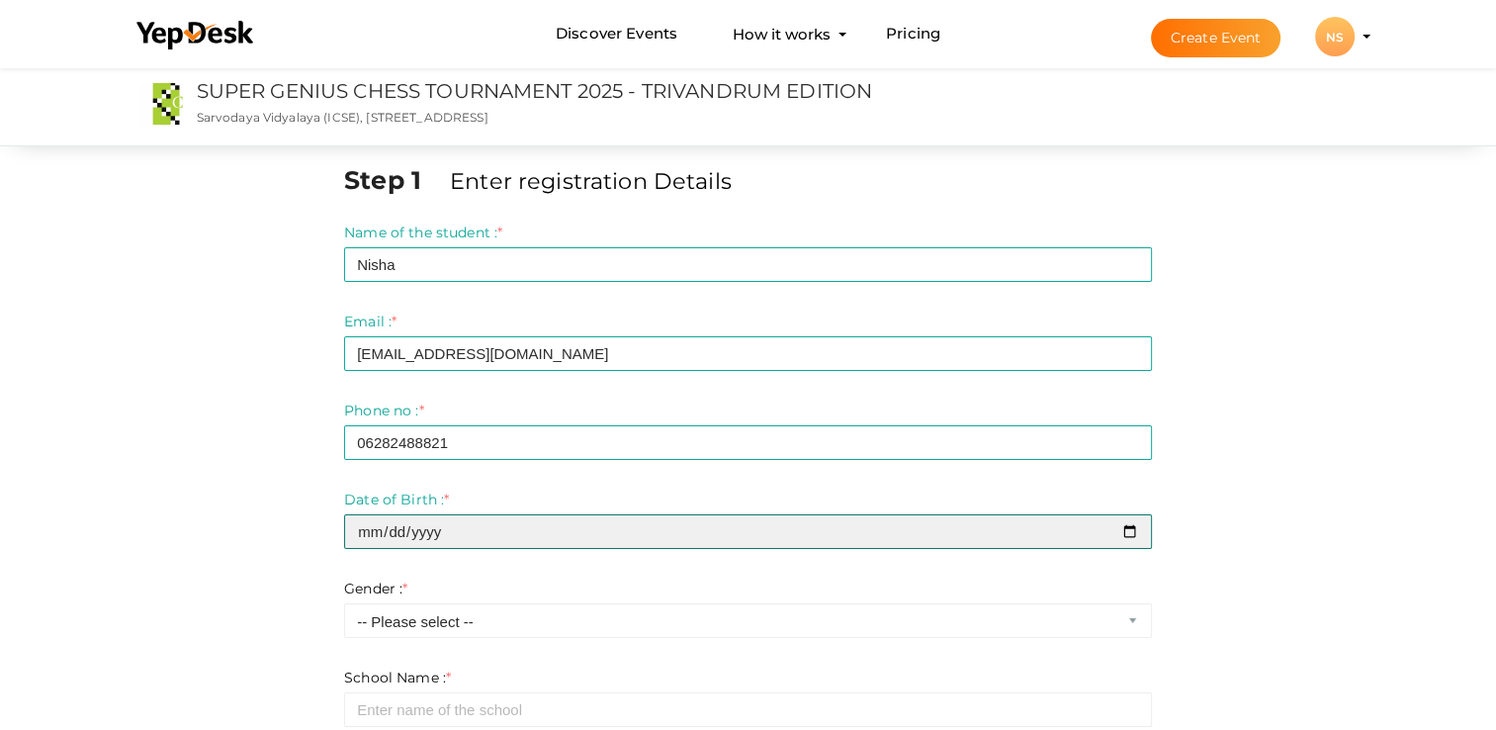
type input "2012-06-09"
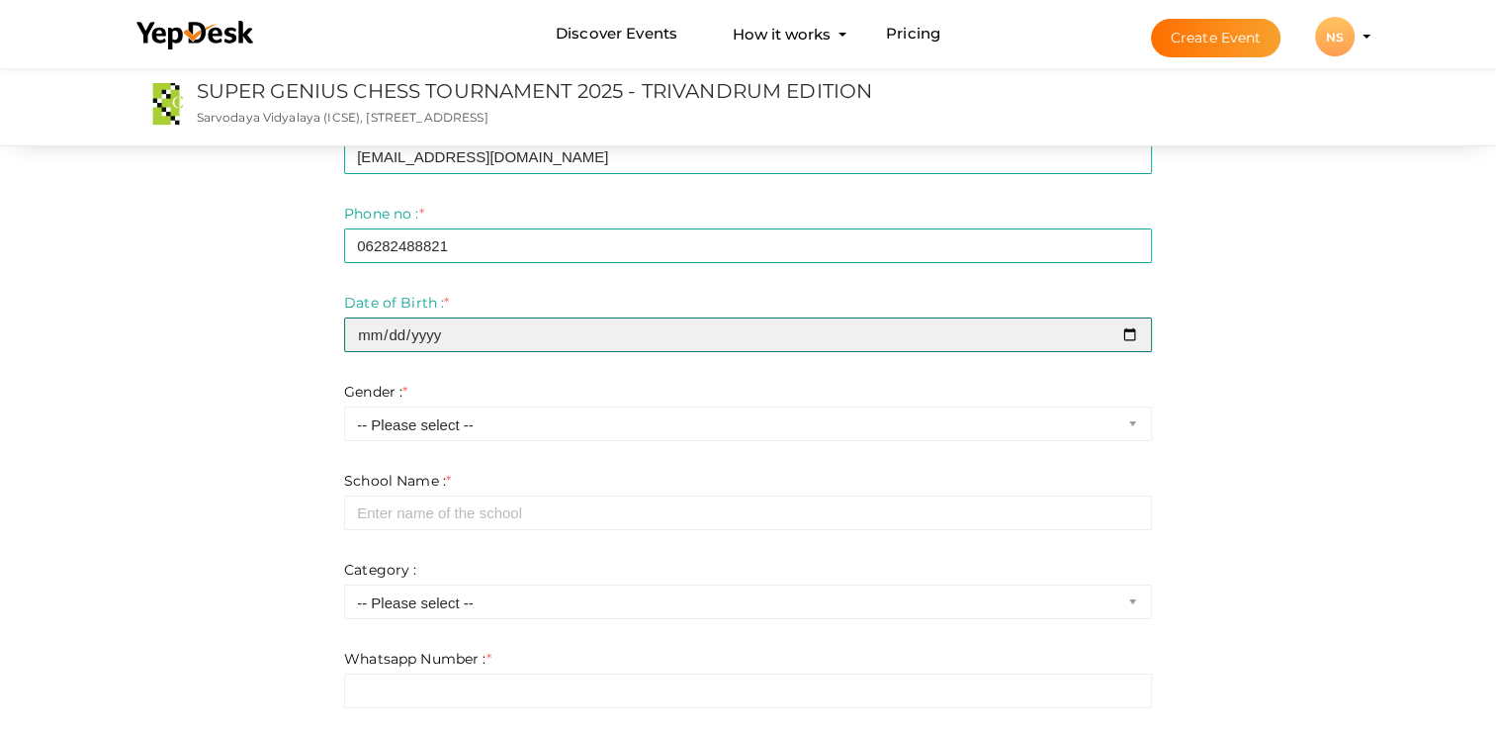
scroll to position [198, 0]
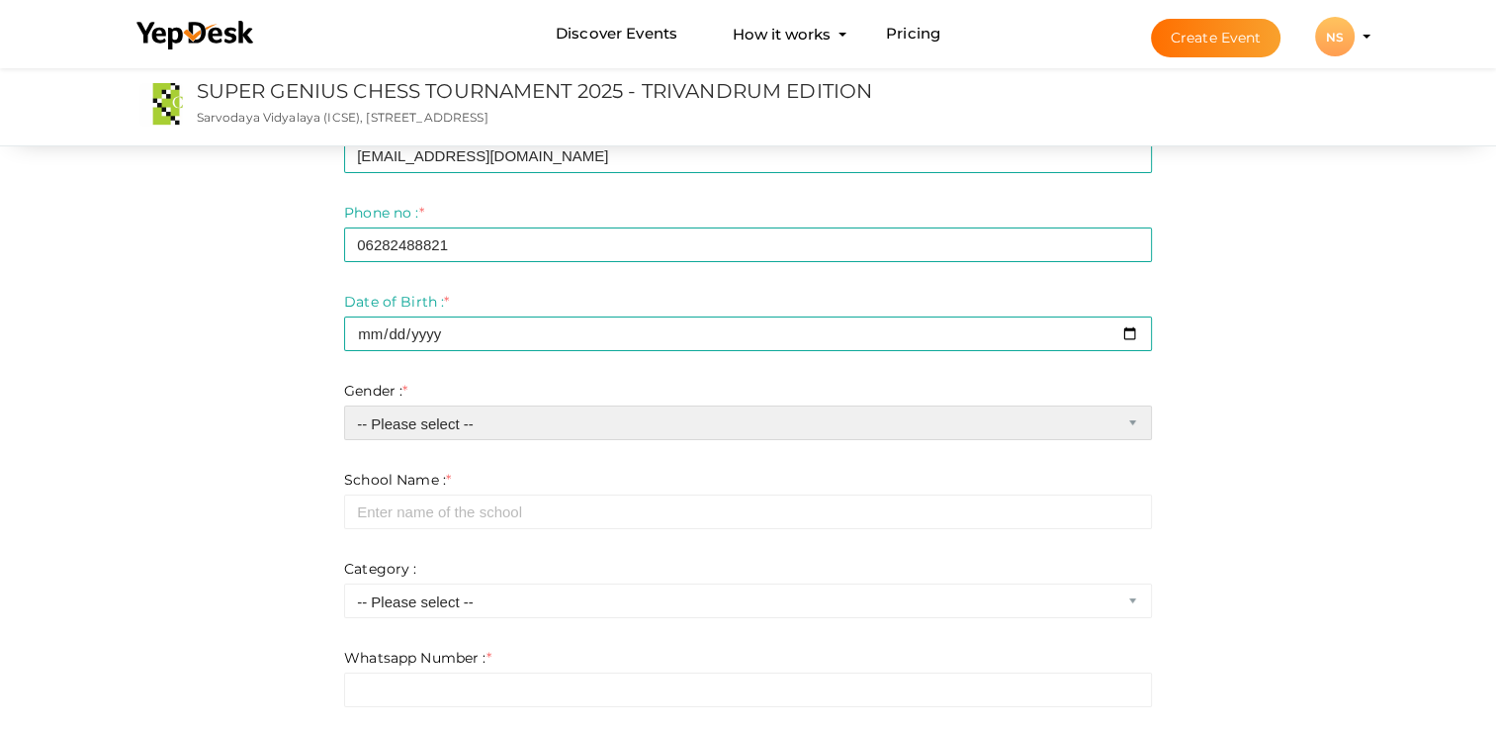
click at [461, 424] on select "-- Please select -- Boy Girl" at bounding box center [748, 422] width 808 height 35
select select "1"
click at [344, 405] on select "-- Please select -- Boy Girl" at bounding box center [748, 422] width 808 height 35
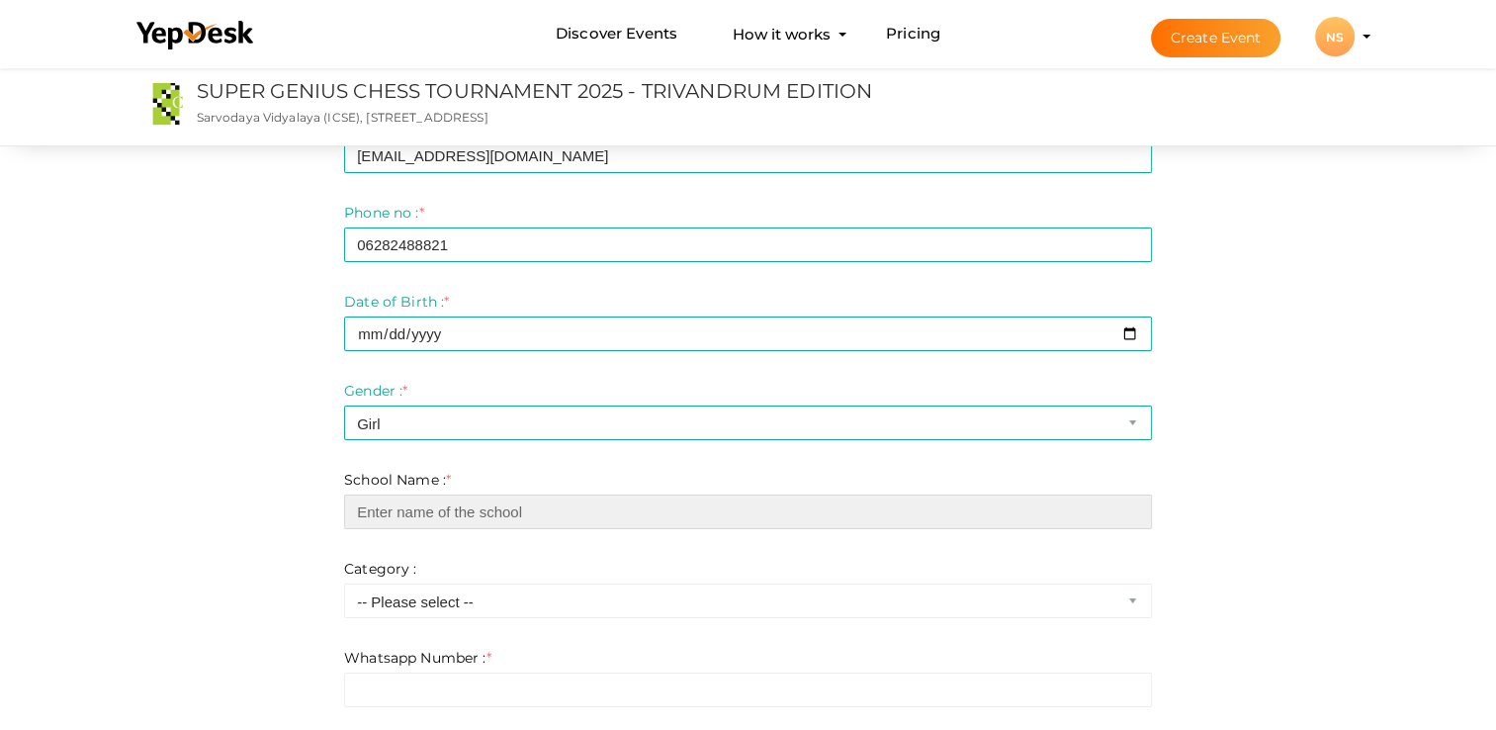
click at [409, 519] on input "text" at bounding box center [748, 511] width 808 height 35
type input "Capablanca chess school"
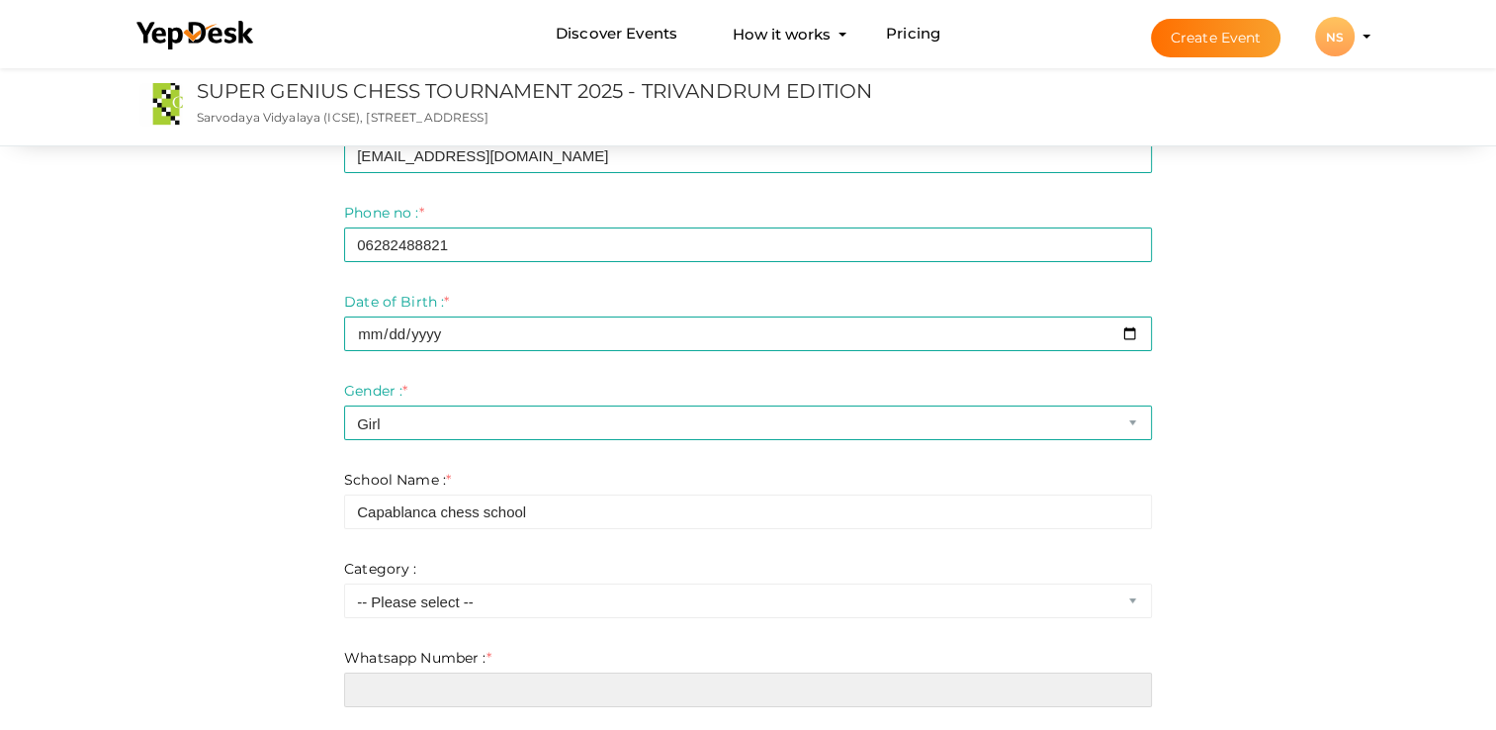
type input "1"
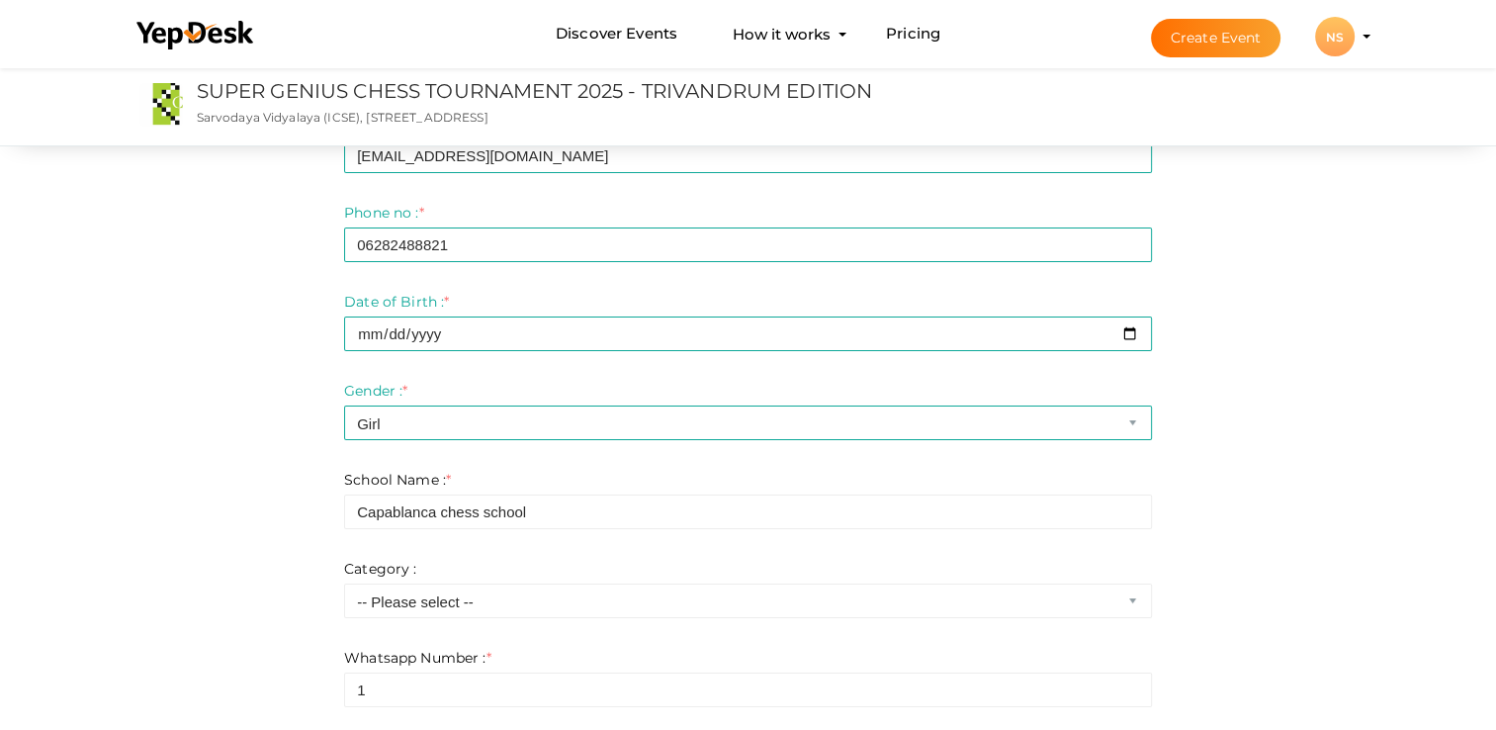
type input "1"
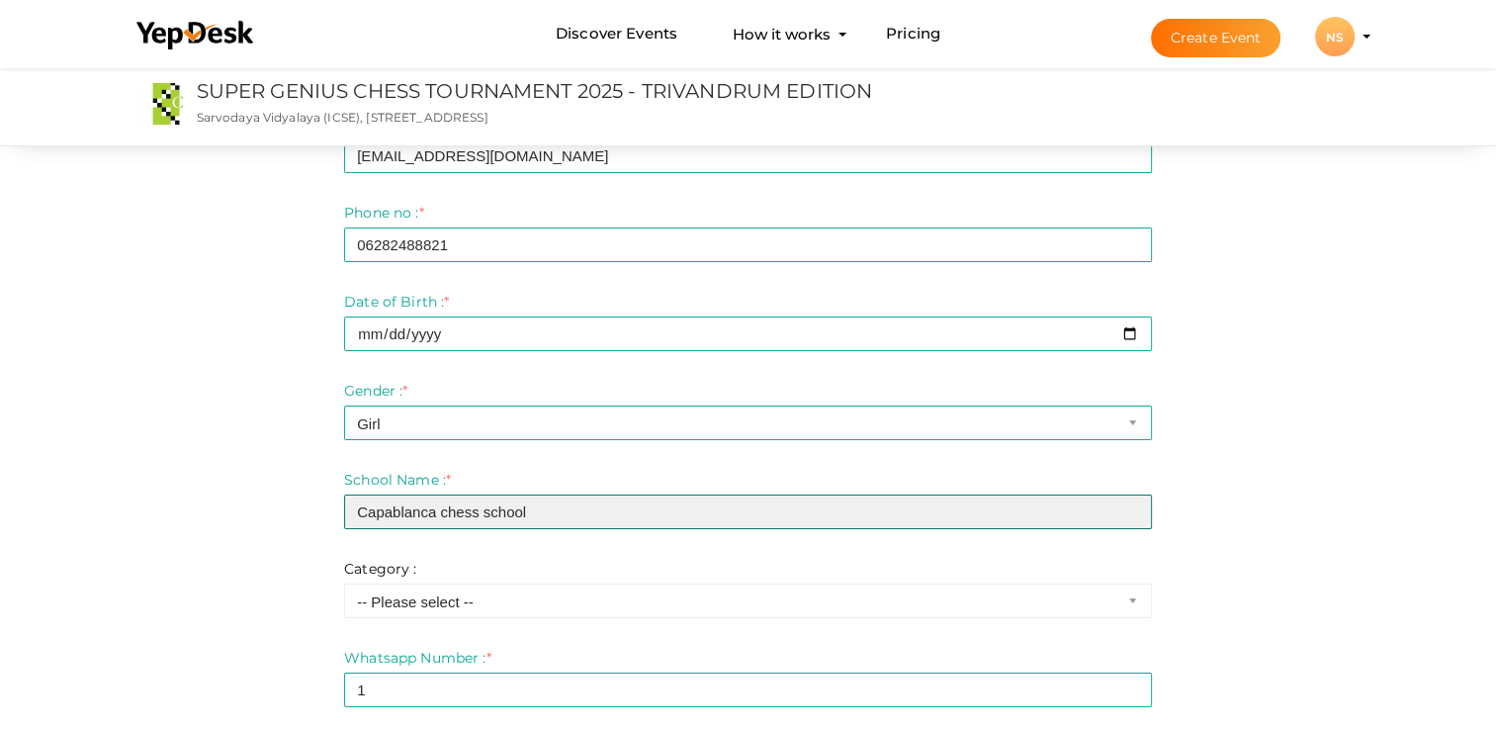
scroll to position [395, 0]
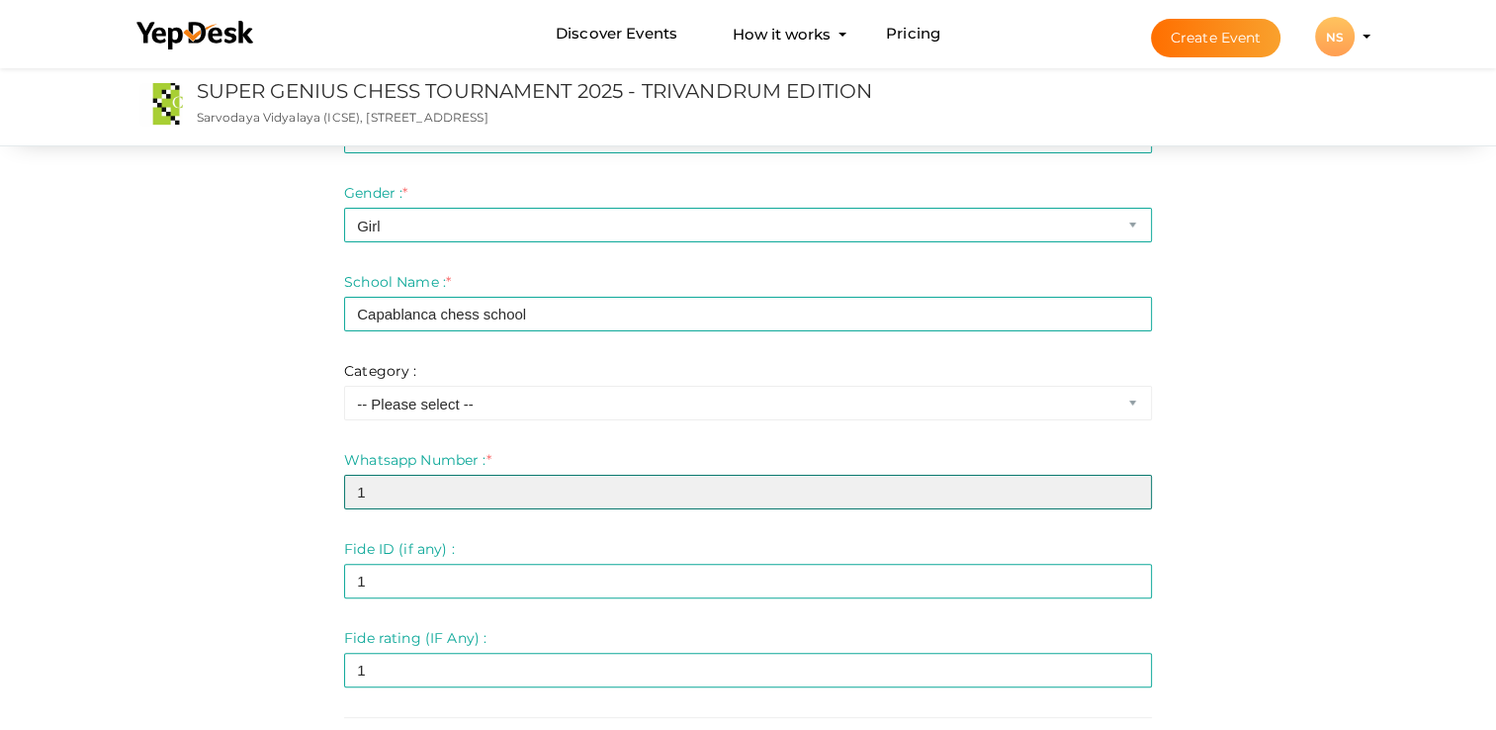
click at [415, 488] on input "1" at bounding box center [748, 492] width 808 height 35
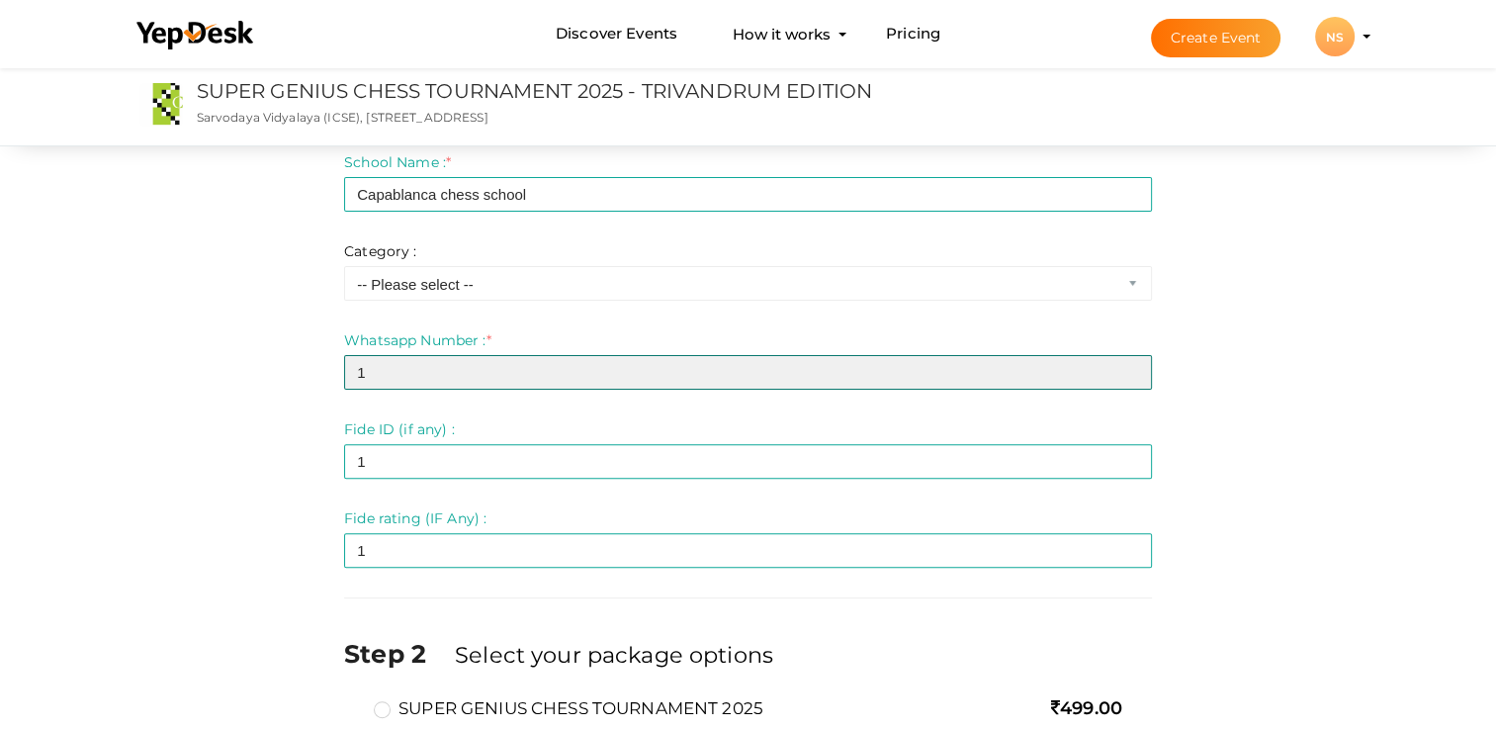
scroll to position [692, 0]
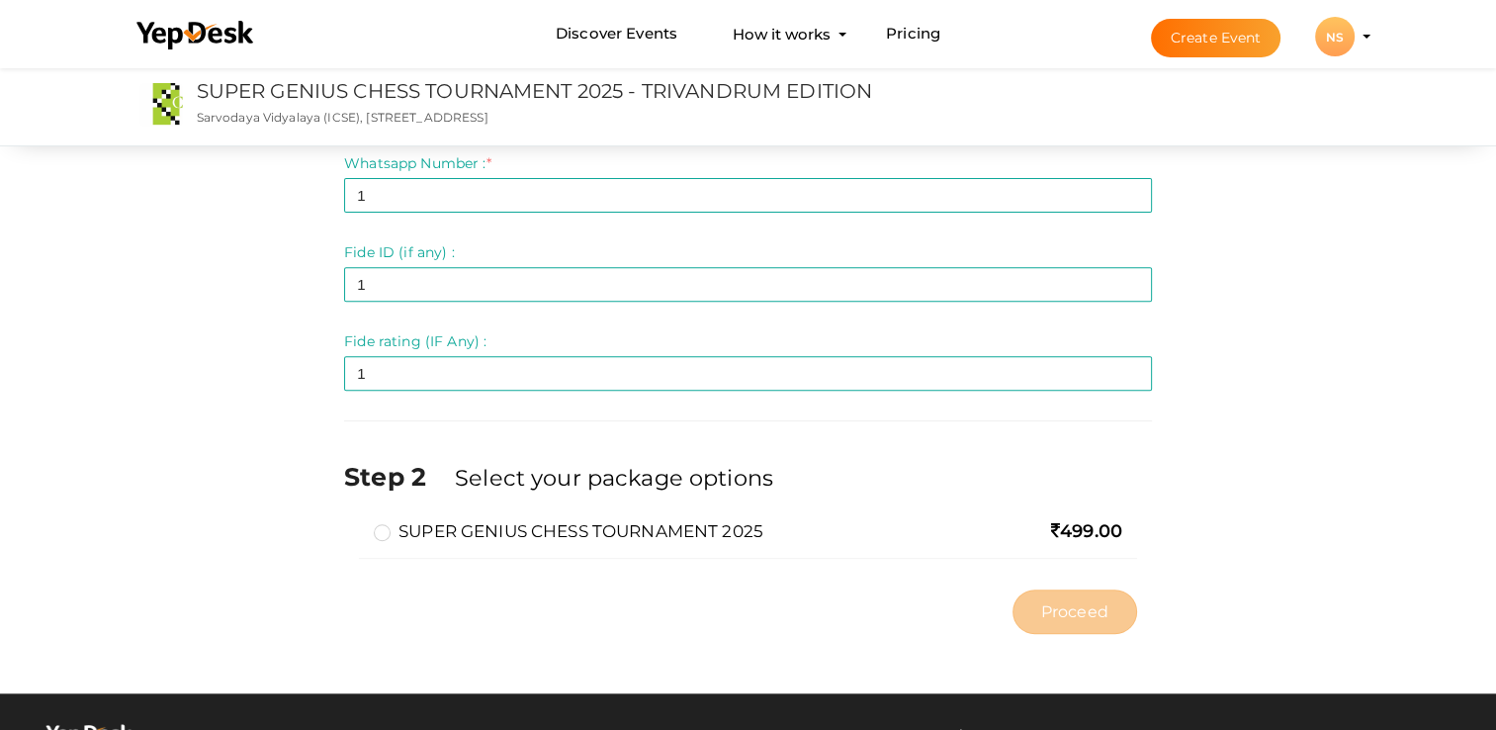
click at [400, 528] on label "SUPER GENIUS CHESS TOURNAMENT 2025" at bounding box center [569, 531] width 390 height 24
click at [354, 523] on input "SUPER GENIUS CHESS TOURNAMENT 2025" at bounding box center [354, 523] width 0 height 0
click at [1095, 613] on span "Proceed" at bounding box center [1074, 611] width 67 height 23
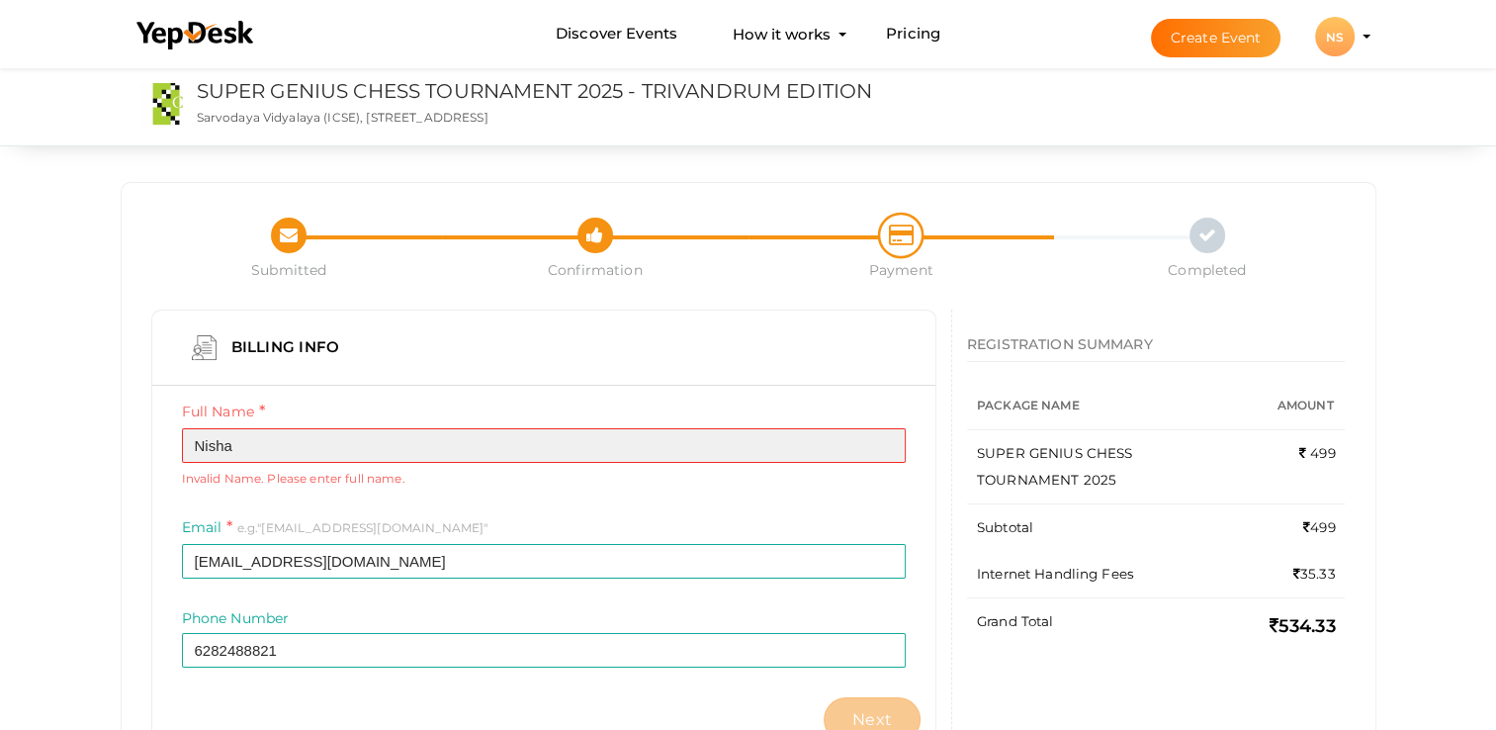
click at [218, 447] on input "Nisha" at bounding box center [544, 445] width 724 height 35
